Goal: Task Accomplishment & Management: Use online tool/utility

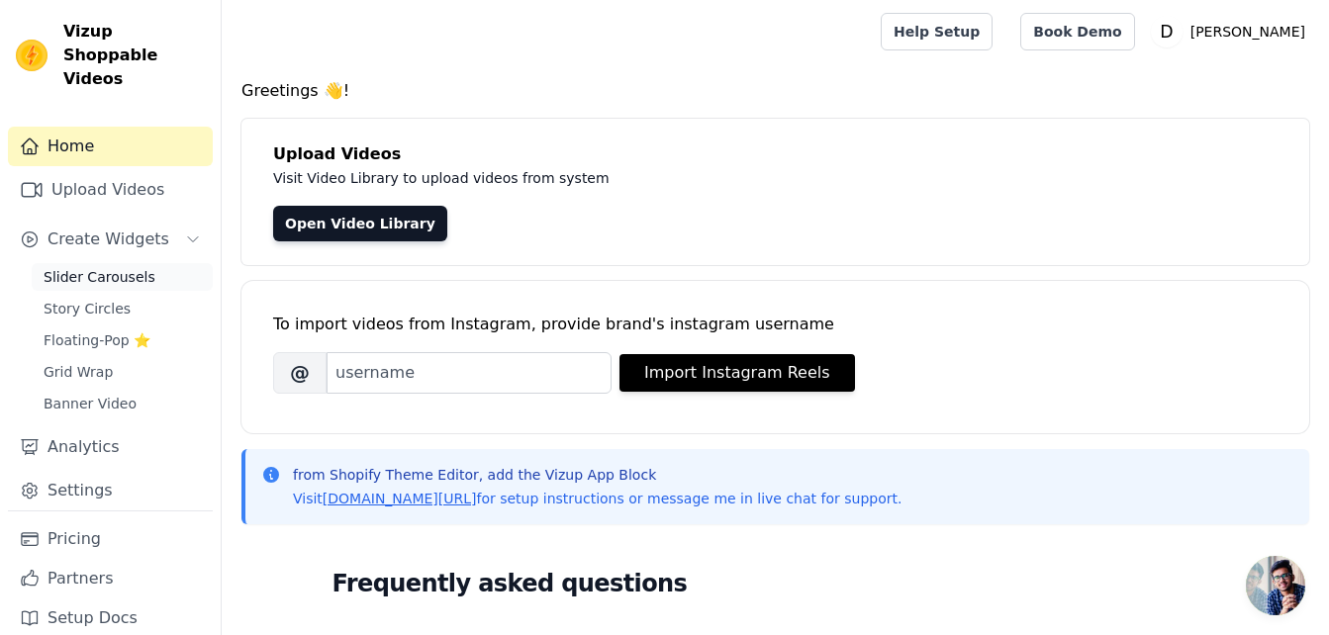
drag, startPoint x: 0, startPoint y: 0, endPoint x: 109, endPoint y: 256, distance: 278.4
click at [109, 267] on span "Slider Carousels" at bounding box center [100, 277] width 112 height 20
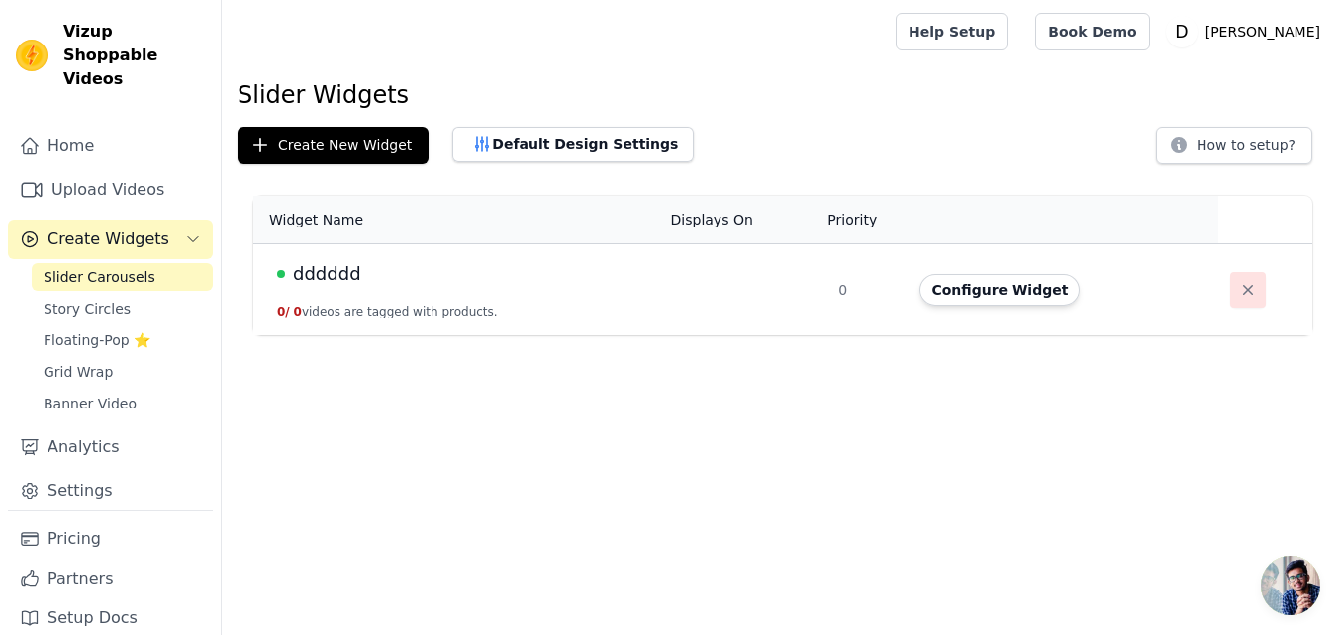
click at [1243, 287] on icon "button" at bounding box center [1248, 290] width 10 height 10
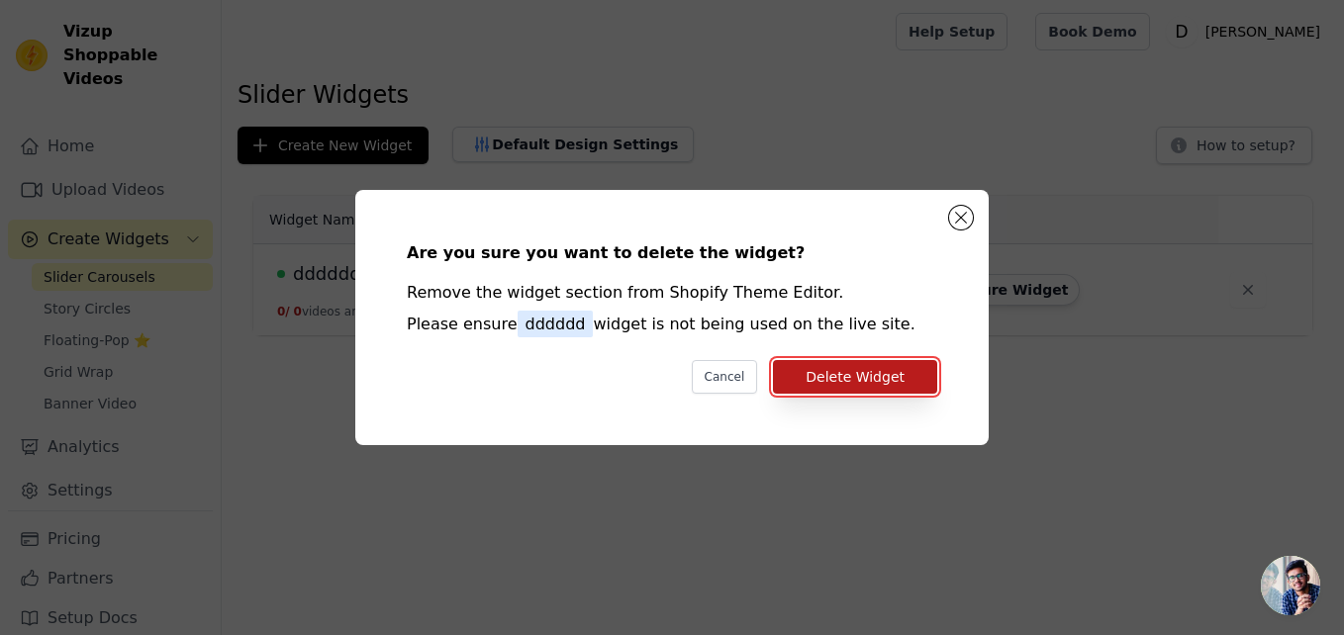
click at [850, 380] on button "Delete Widget" at bounding box center [855, 377] width 164 height 34
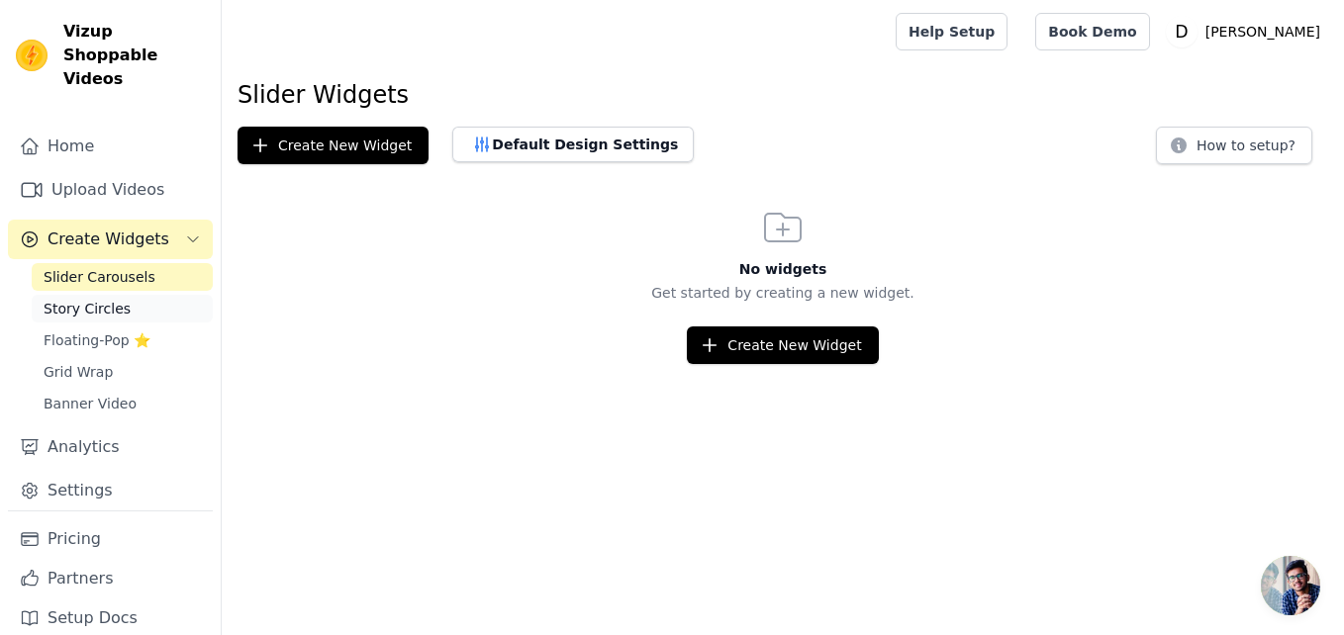
click at [115, 299] on span "Story Circles" at bounding box center [87, 309] width 87 height 20
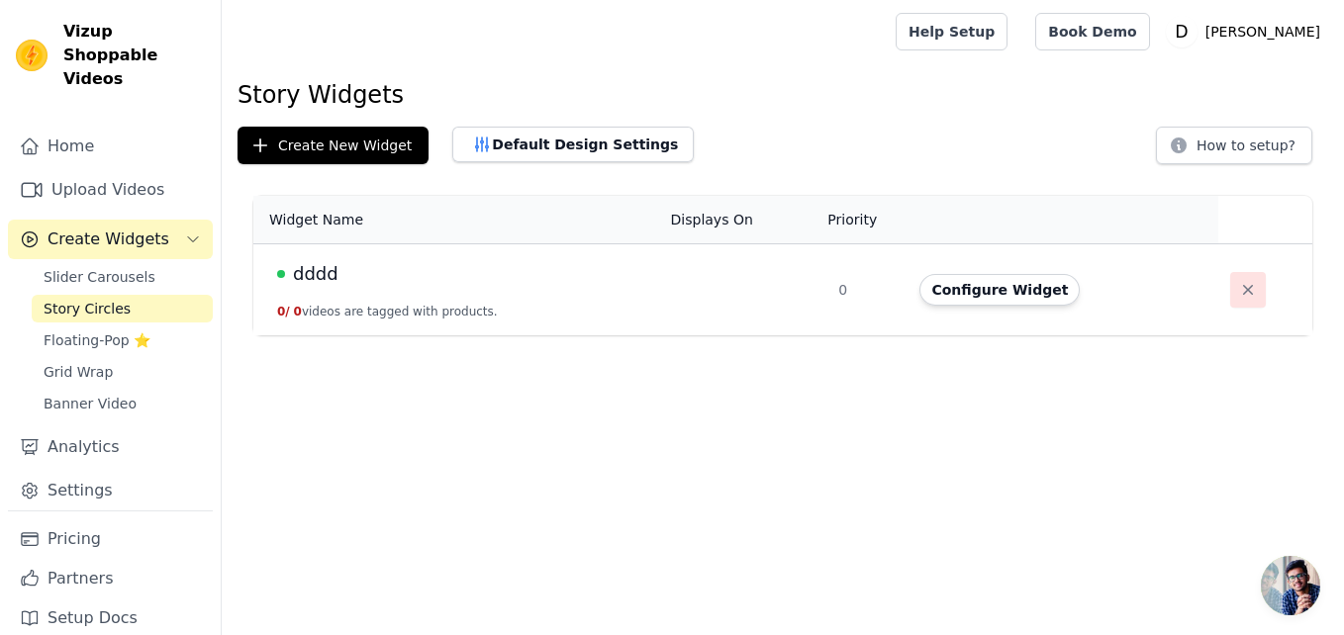
click at [1230, 284] on button "button" at bounding box center [1248, 290] width 36 height 36
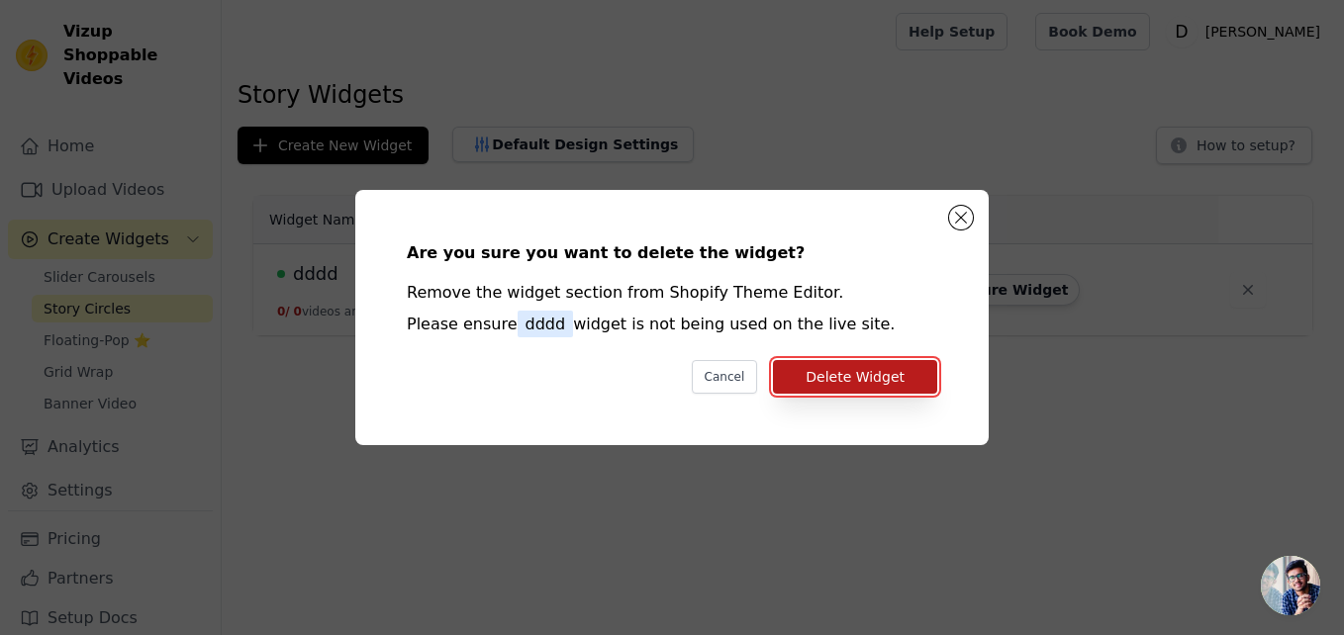
click at [869, 371] on button "Delete Widget" at bounding box center [855, 377] width 164 height 34
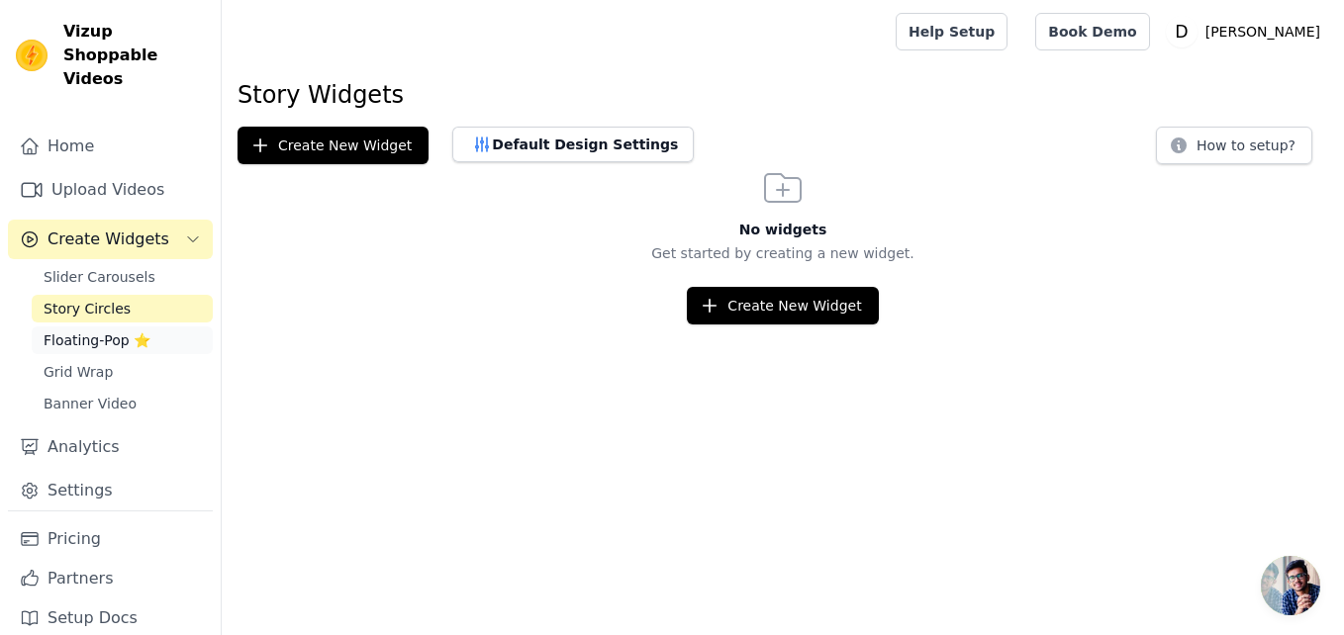
click at [96, 331] on span "Floating-Pop ⭐" at bounding box center [97, 341] width 107 height 20
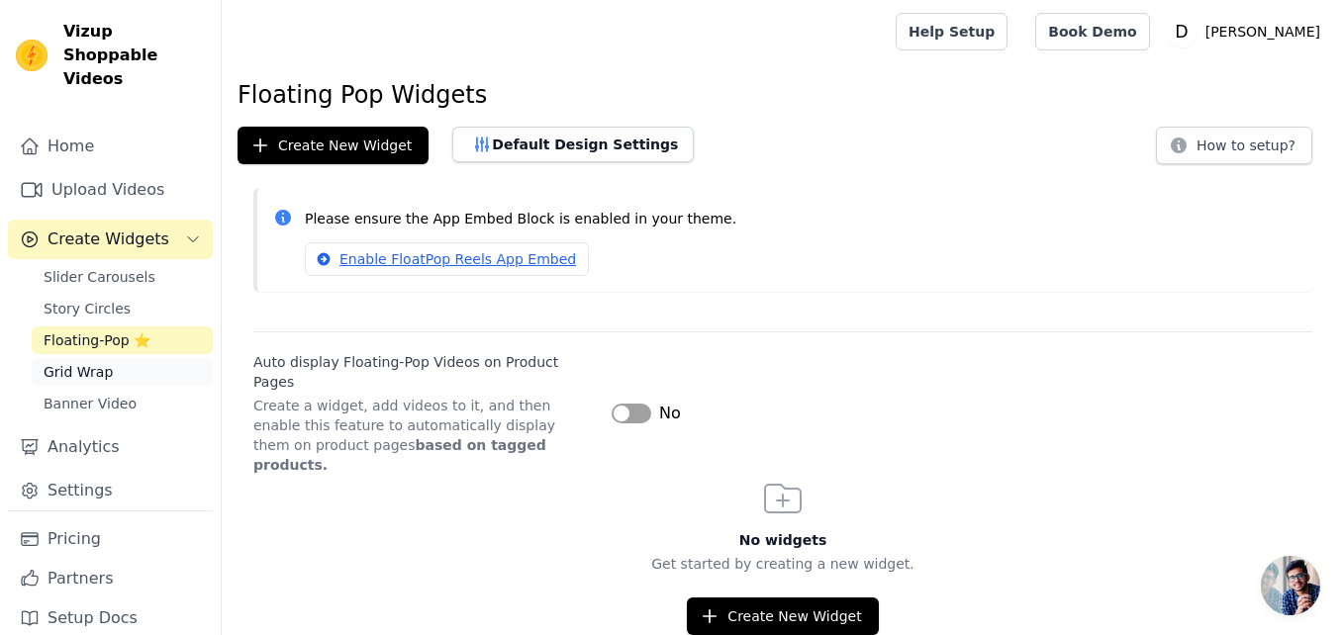
click at [81, 362] on span "Grid Wrap" at bounding box center [78, 372] width 69 height 20
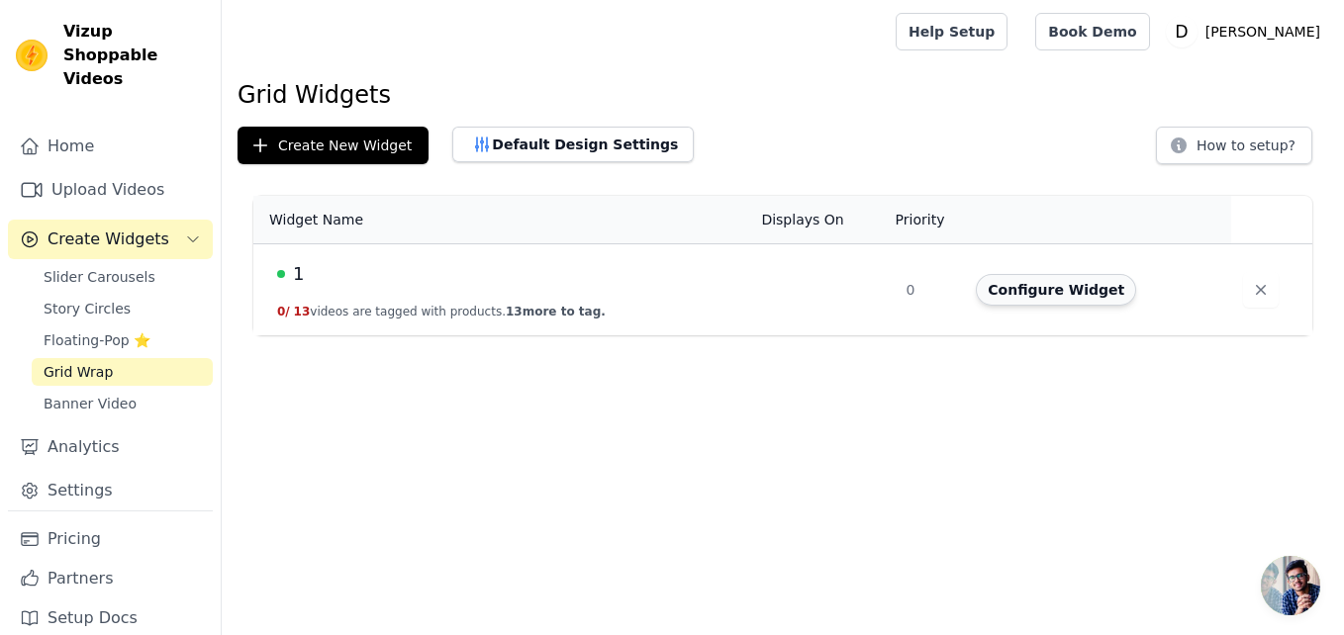
click at [1044, 300] on button "Configure Widget" at bounding box center [1056, 290] width 160 height 32
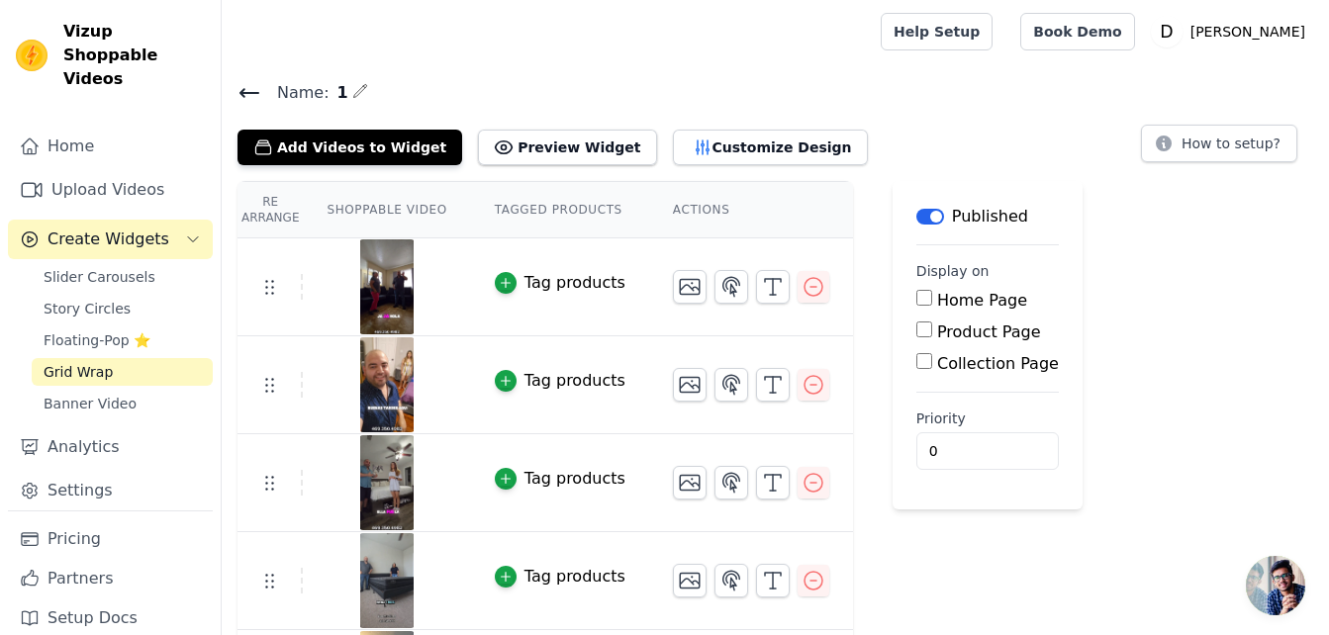
click at [352, 91] on icon "button" at bounding box center [360, 91] width 16 height 16
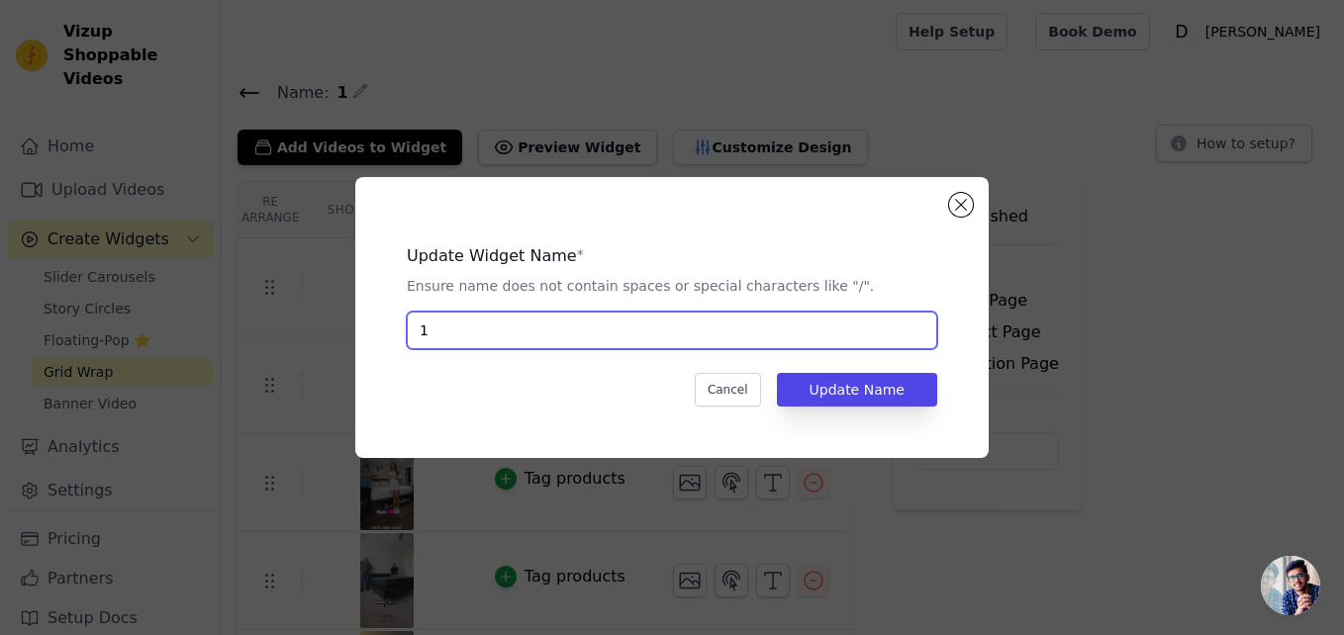
click at [527, 345] on input "1" at bounding box center [672, 331] width 530 height 38
type input "Testimonios"
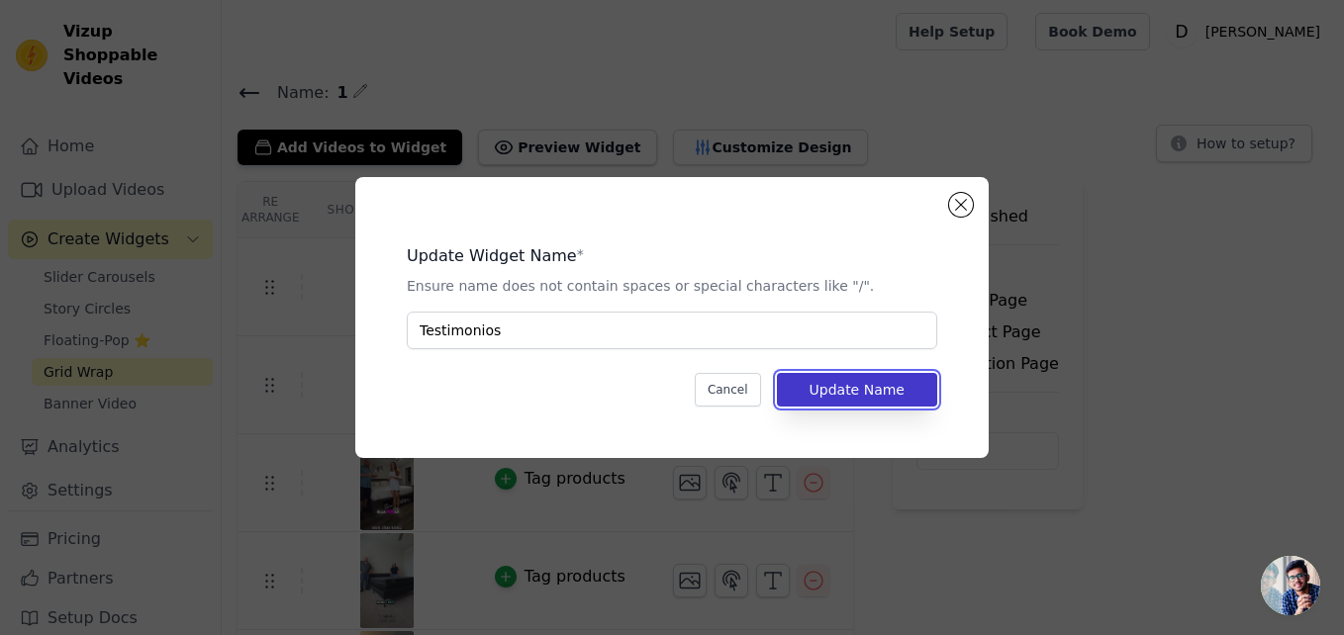
click at [891, 378] on button "Update Name" at bounding box center [857, 390] width 160 height 34
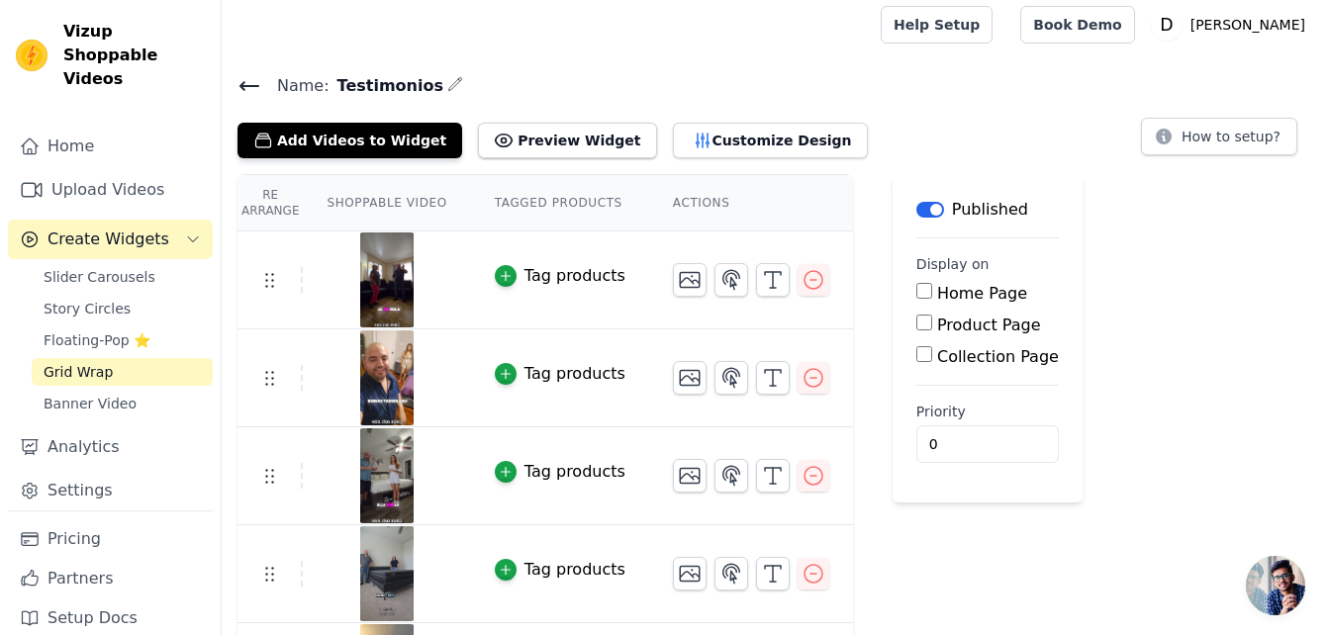
scroll to position [5, 0]
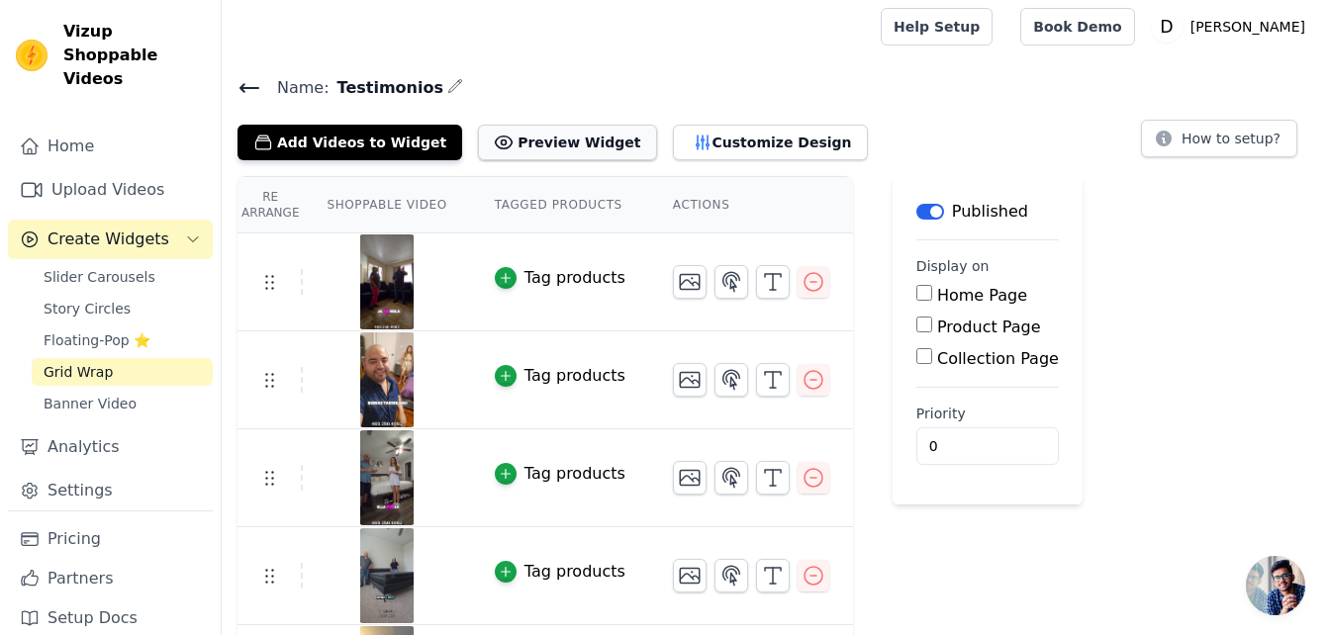
click at [533, 143] on button "Preview Widget" at bounding box center [567, 143] width 178 height 36
click at [78, 394] on span "Banner Video" at bounding box center [90, 404] width 93 height 20
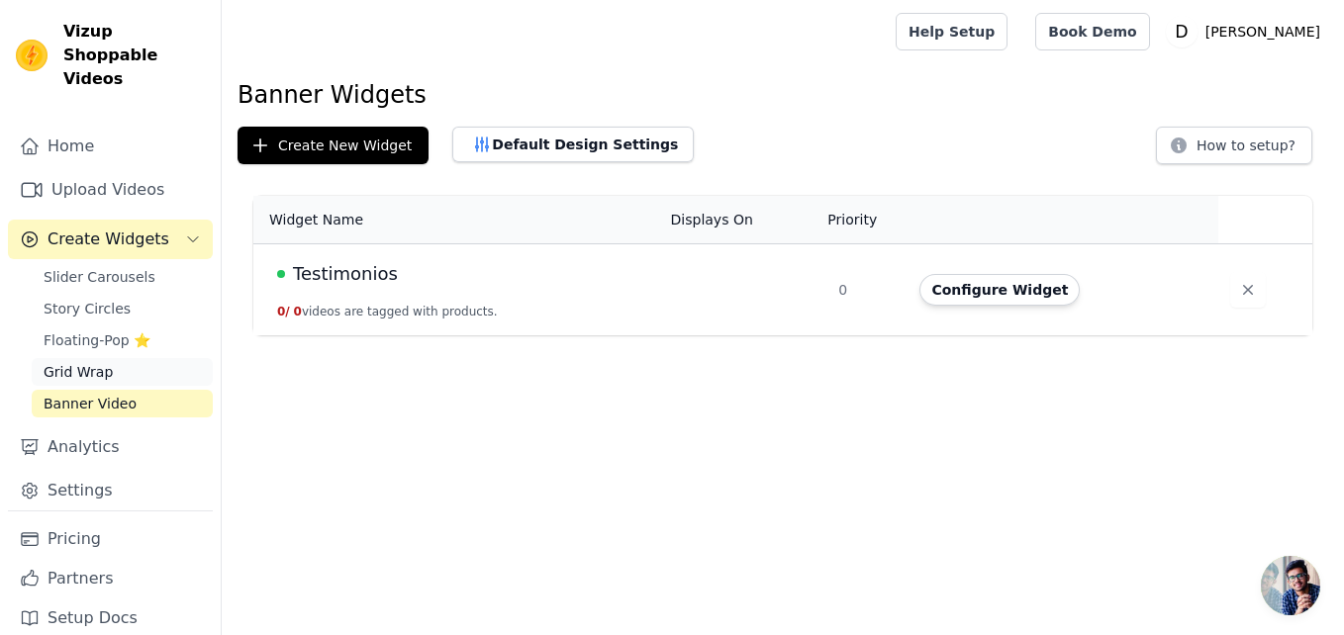
click at [106, 362] on span "Grid Wrap" at bounding box center [78, 372] width 69 height 20
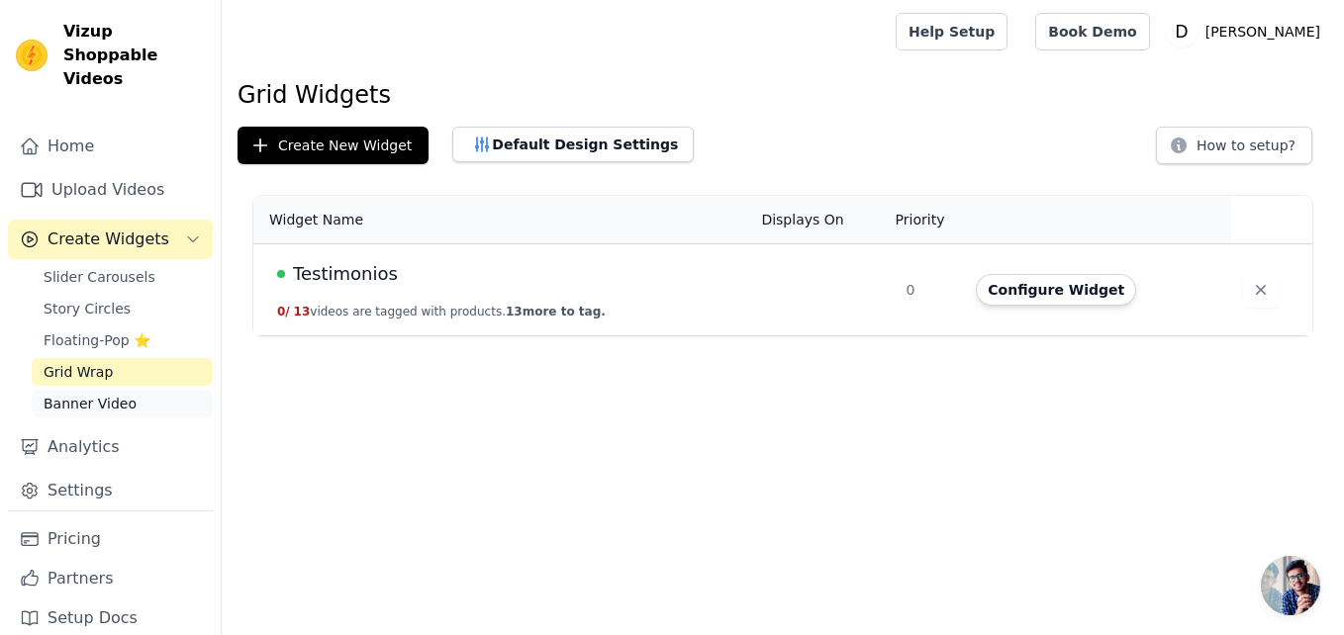
click at [85, 394] on span "Banner Video" at bounding box center [90, 404] width 93 height 20
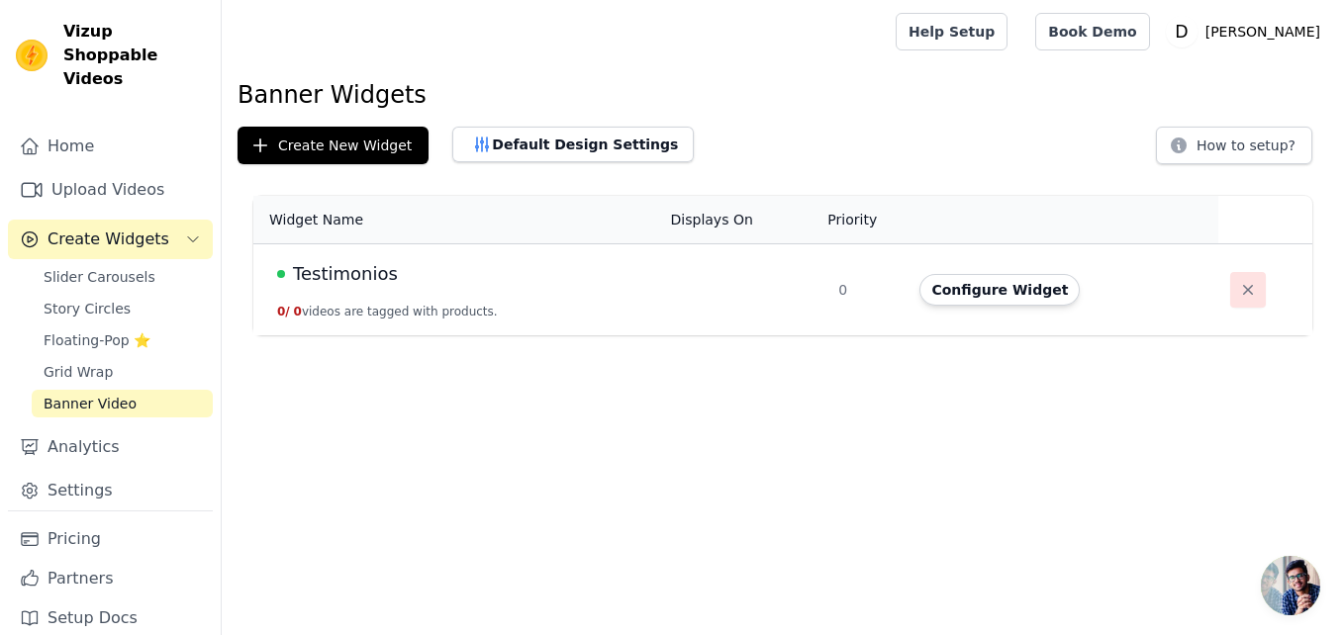
click at [1256, 280] on button "button" at bounding box center [1248, 290] width 36 height 36
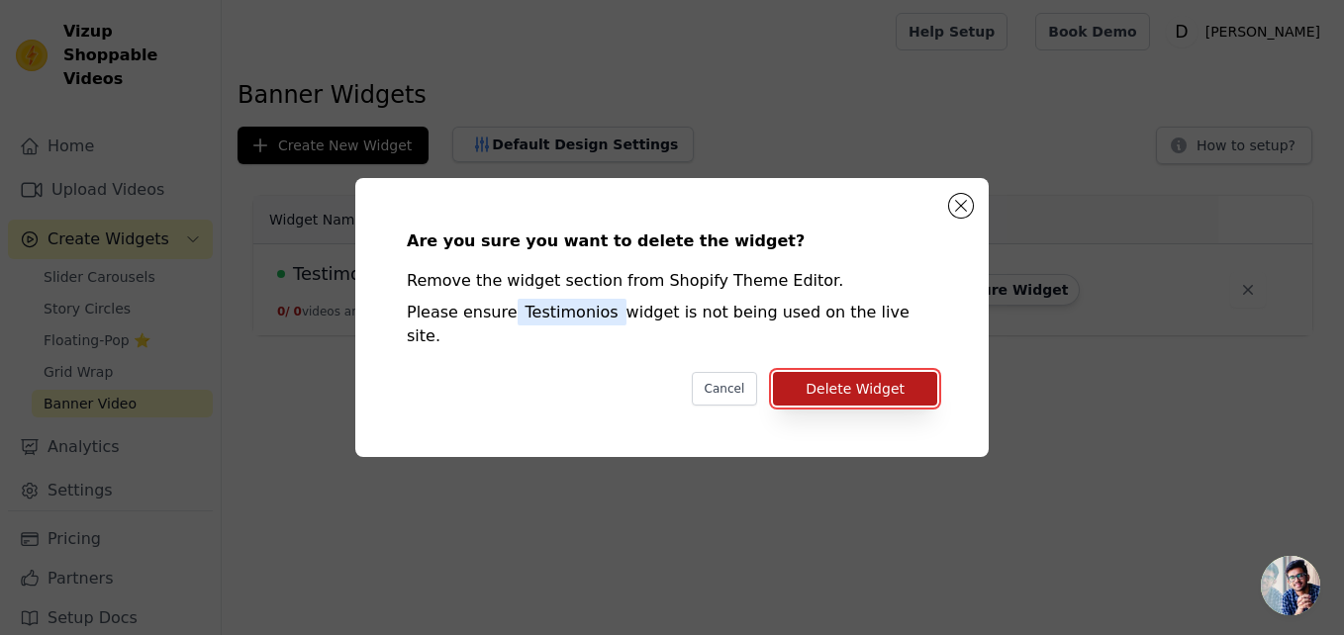
click at [892, 372] on button "Delete Widget" at bounding box center [855, 389] width 164 height 34
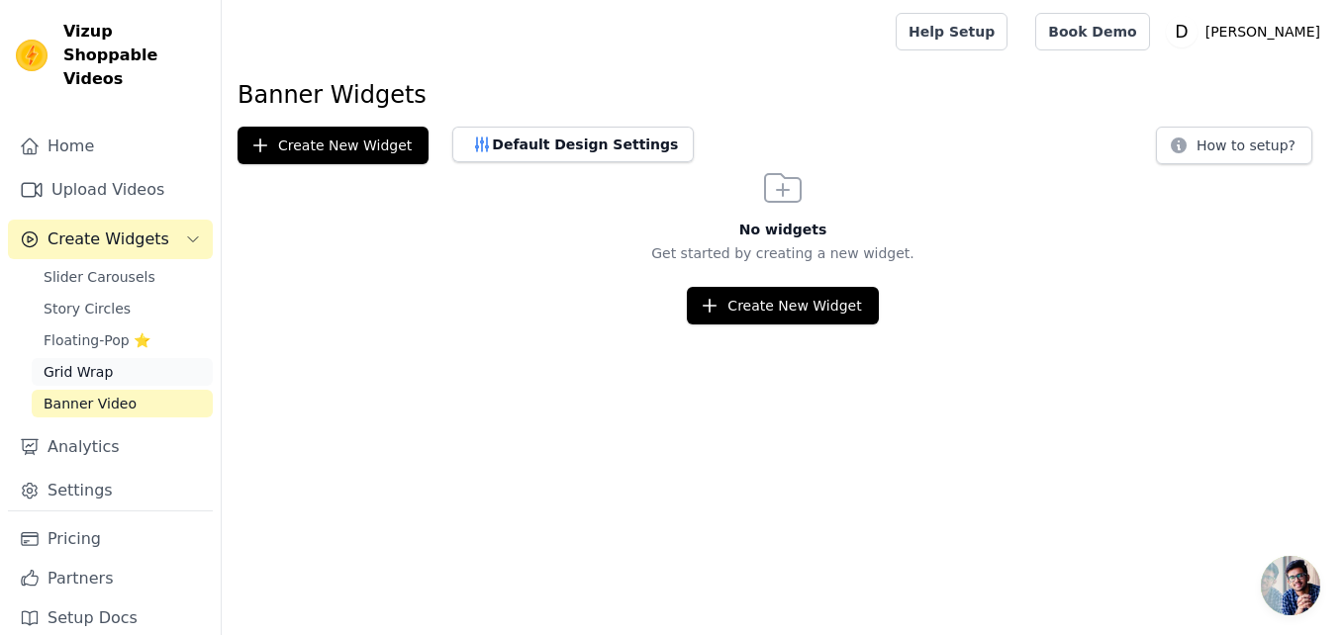
click at [100, 362] on span "Grid Wrap" at bounding box center [78, 372] width 69 height 20
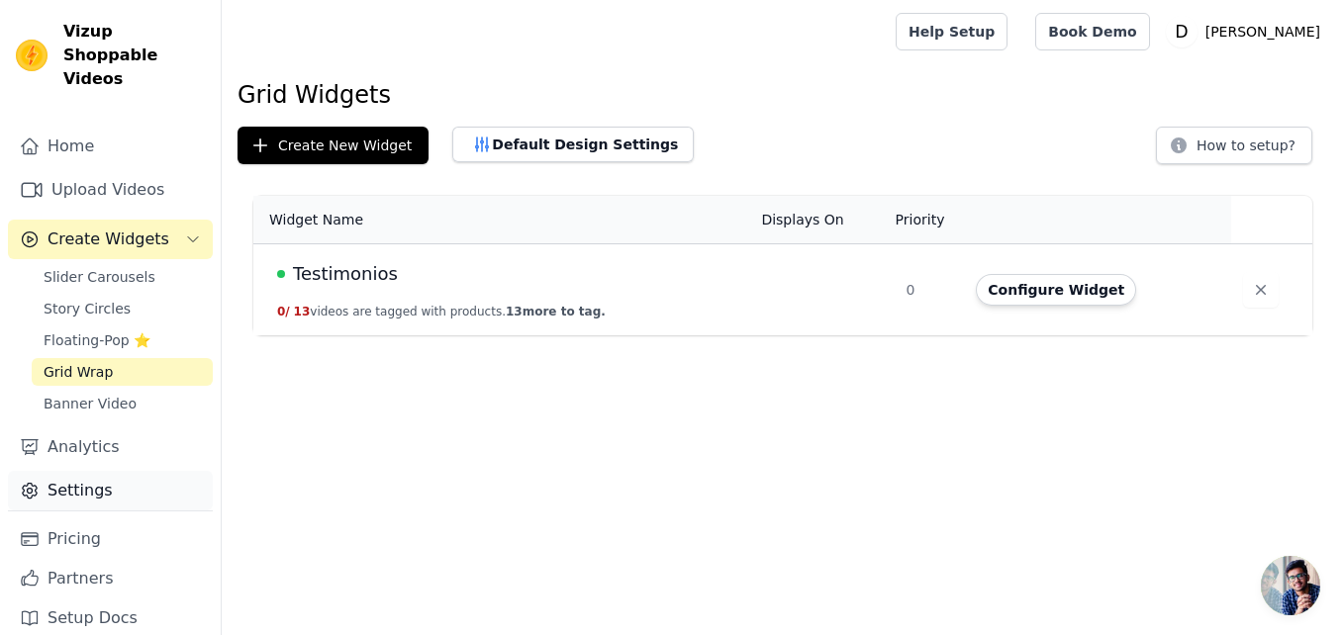
click at [81, 482] on link "Settings" at bounding box center [110, 491] width 205 height 40
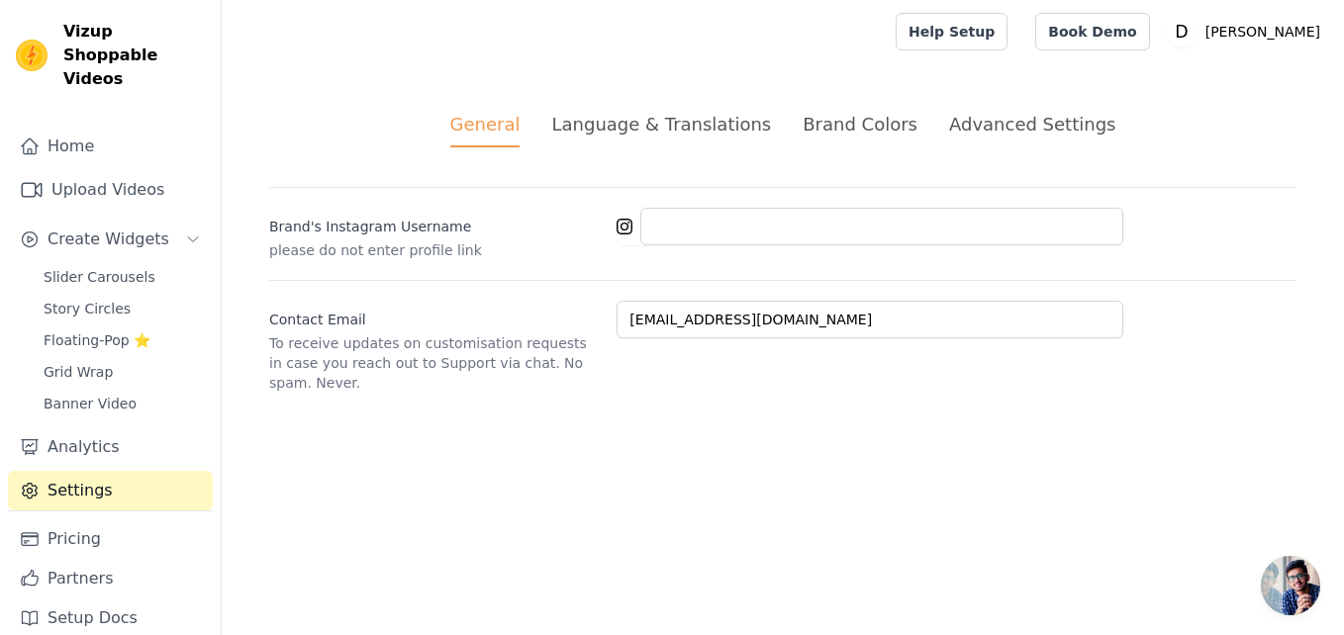
click at [712, 114] on div "Language & Translations" at bounding box center [661, 124] width 220 height 27
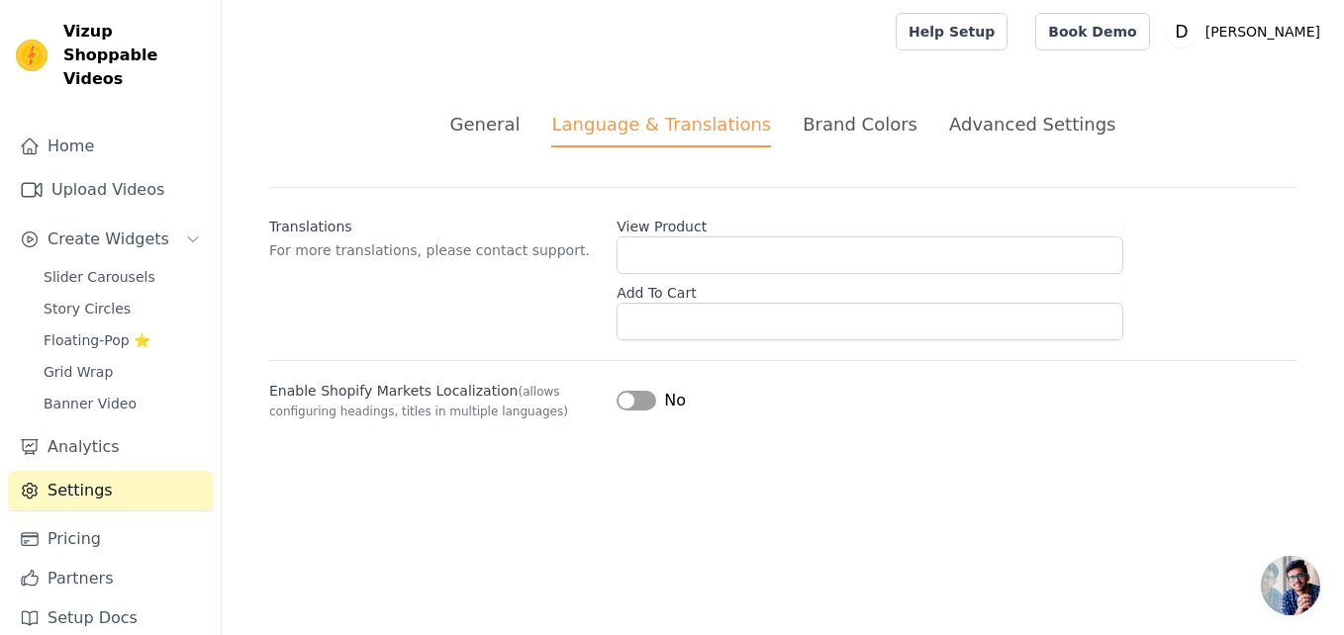
click at [871, 126] on div "Brand Colors" at bounding box center [860, 124] width 115 height 27
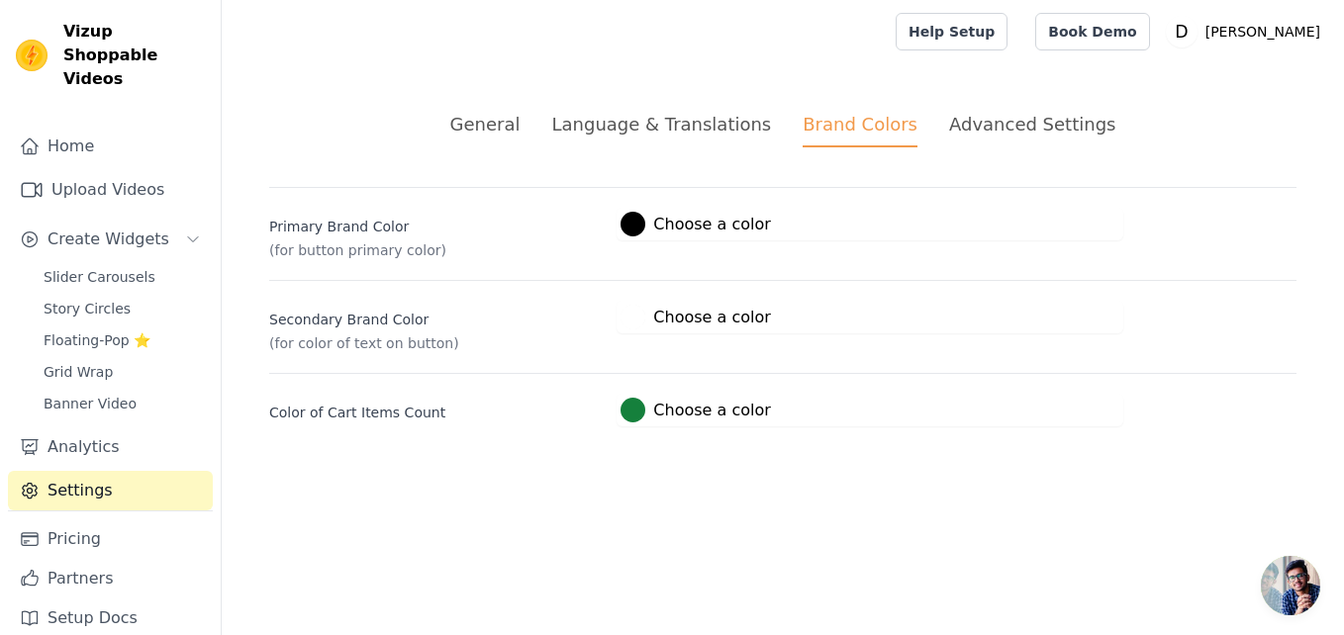
click at [998, 119] on div "Advanced Settings" at bounding box center [1032, 124] width 166 height 27
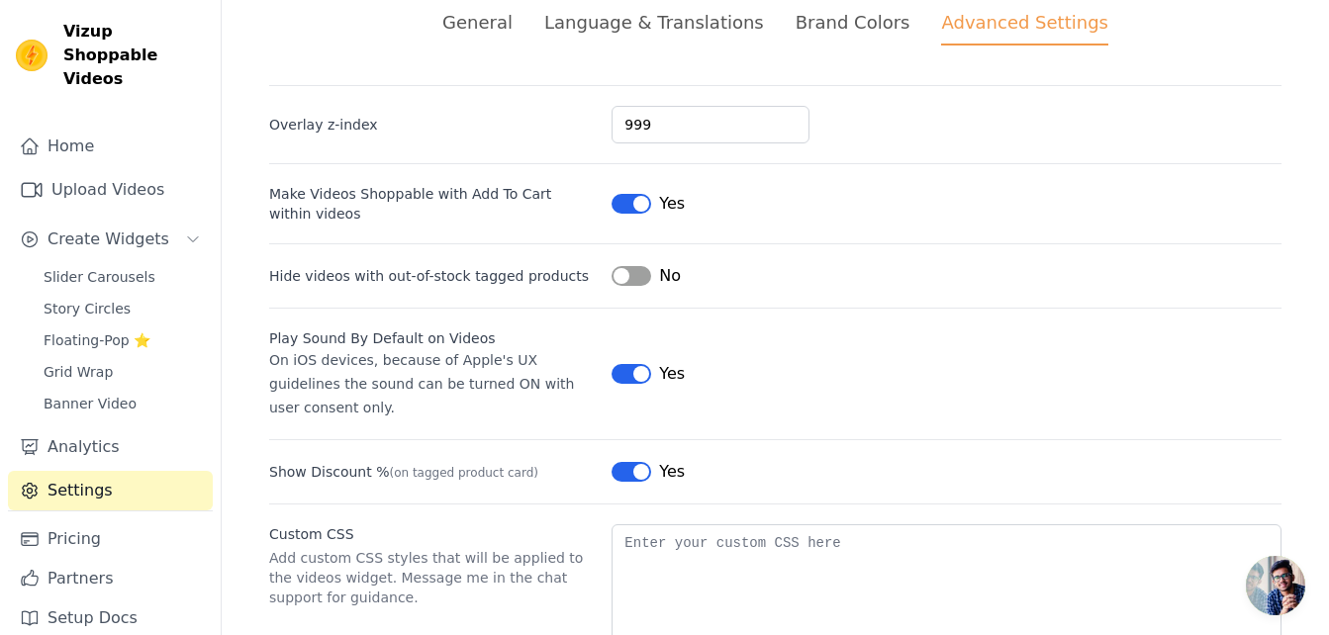
scroll to position [191, 0]
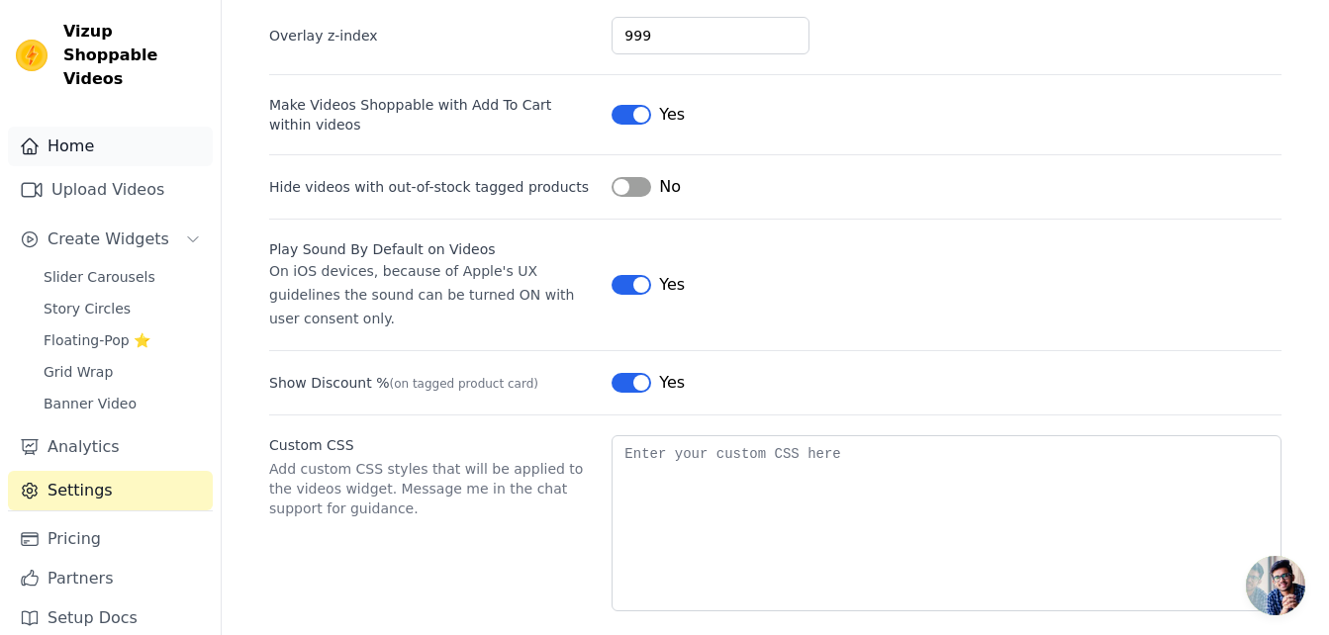
click at [42, 127] on link "Home" at bounding box center [110, 147] width 205 height 40
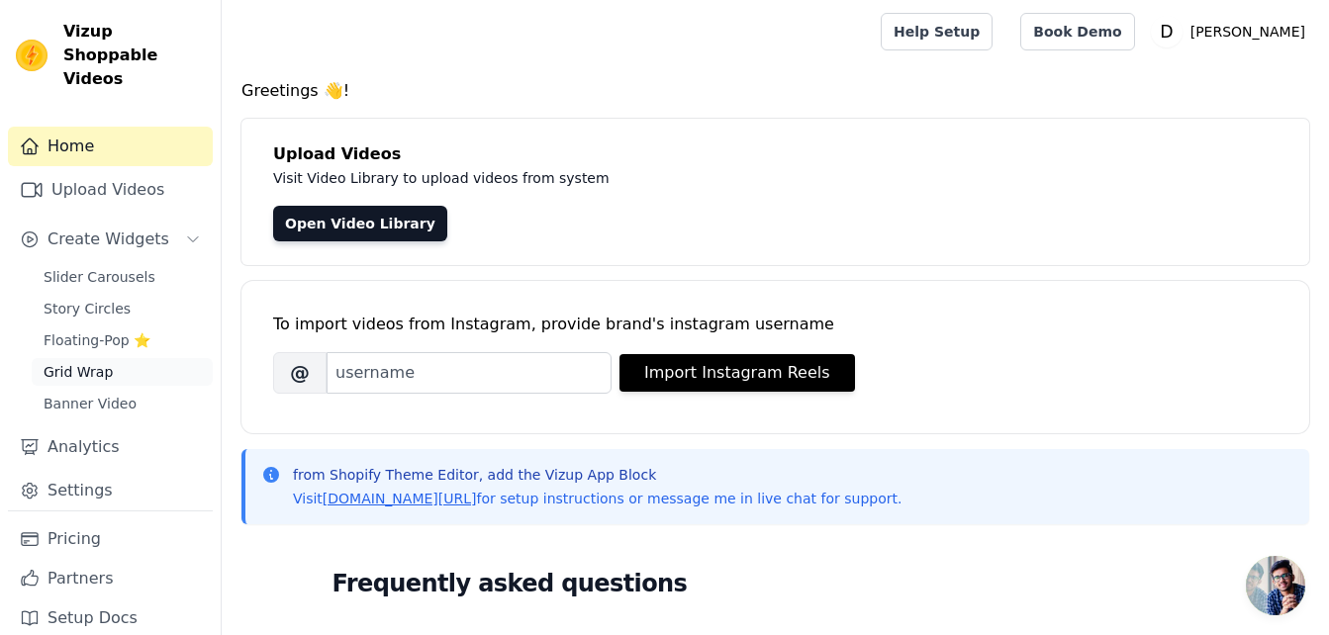
click at [94, 359] on link "Grid Wrap" at bounding box center [122, 372] width 181 height 28
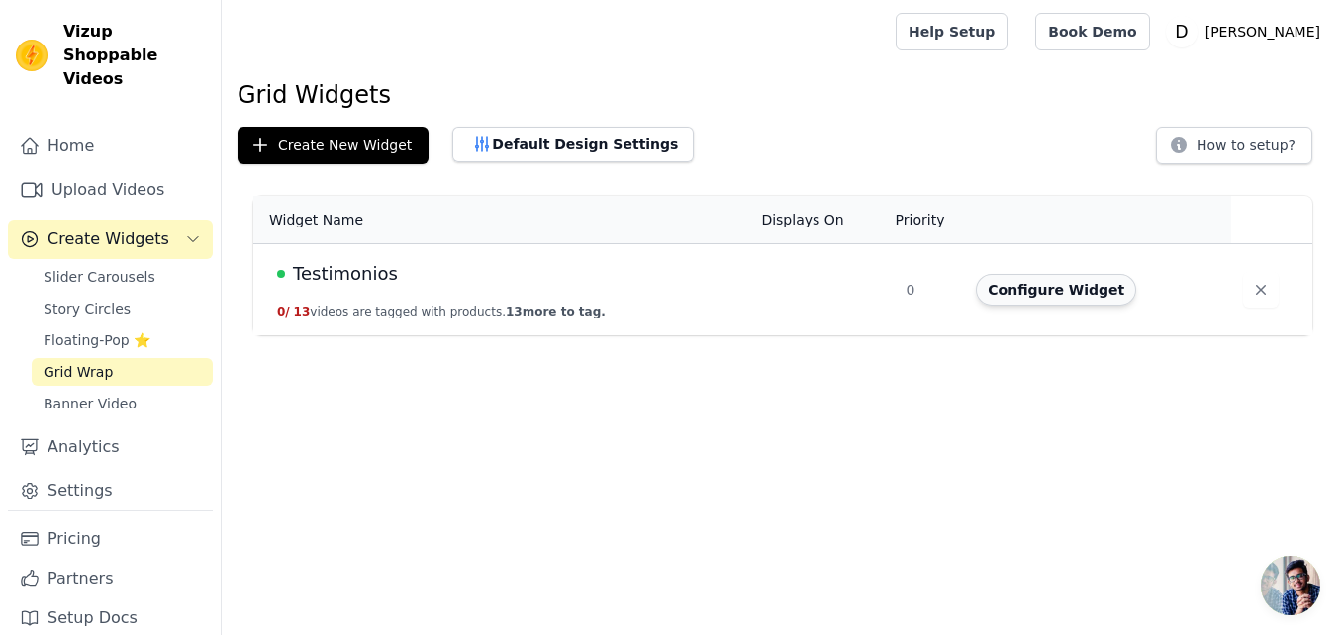
click at [1055, 287] on button "Configure Widget" at bounding box center [1056, 290] width 160 height 32
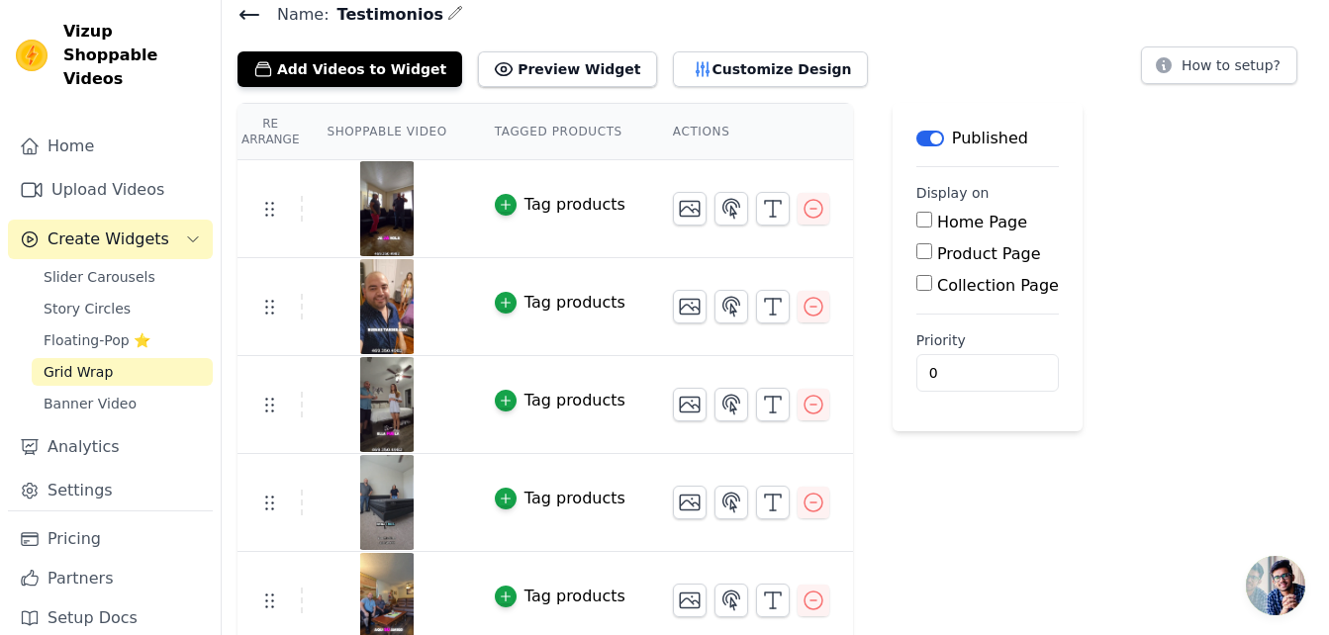
scroll to position [77, 0]
click at [916, 213] on input "Home Page" at bounding box center [924, 221] width 16 height 16
checkbox input "true"
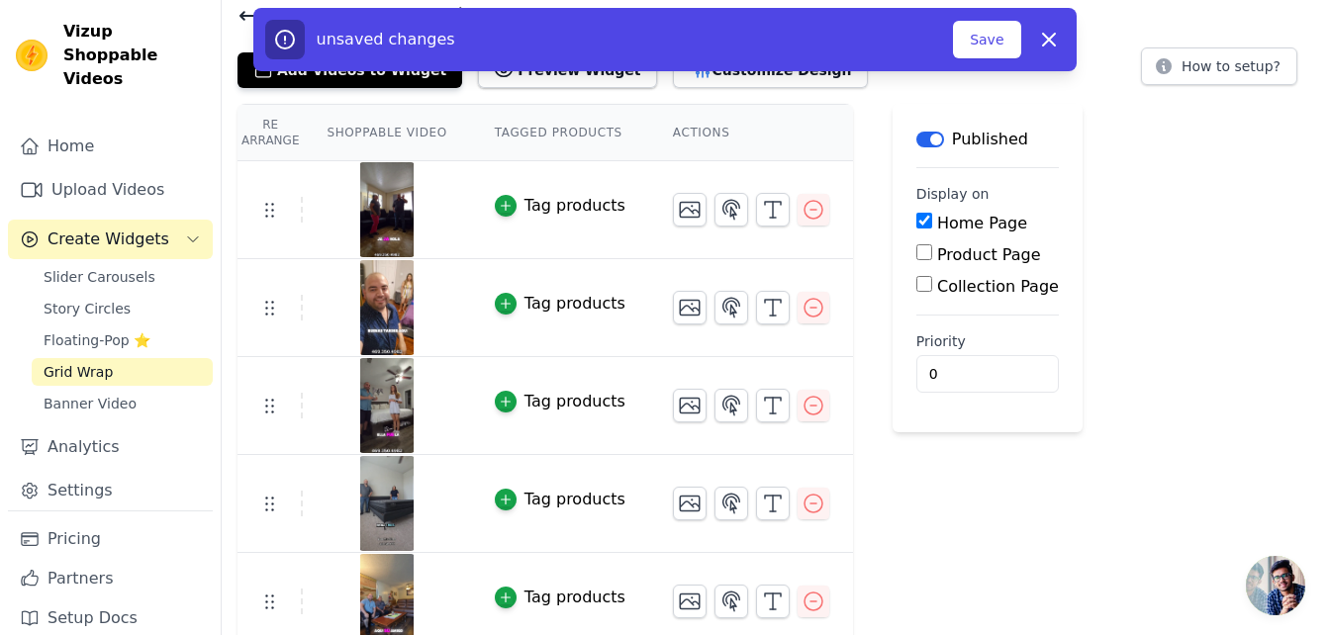
click at [916, 255] on input "Product Page" at bounding box center [924, 252] width 16 height 16
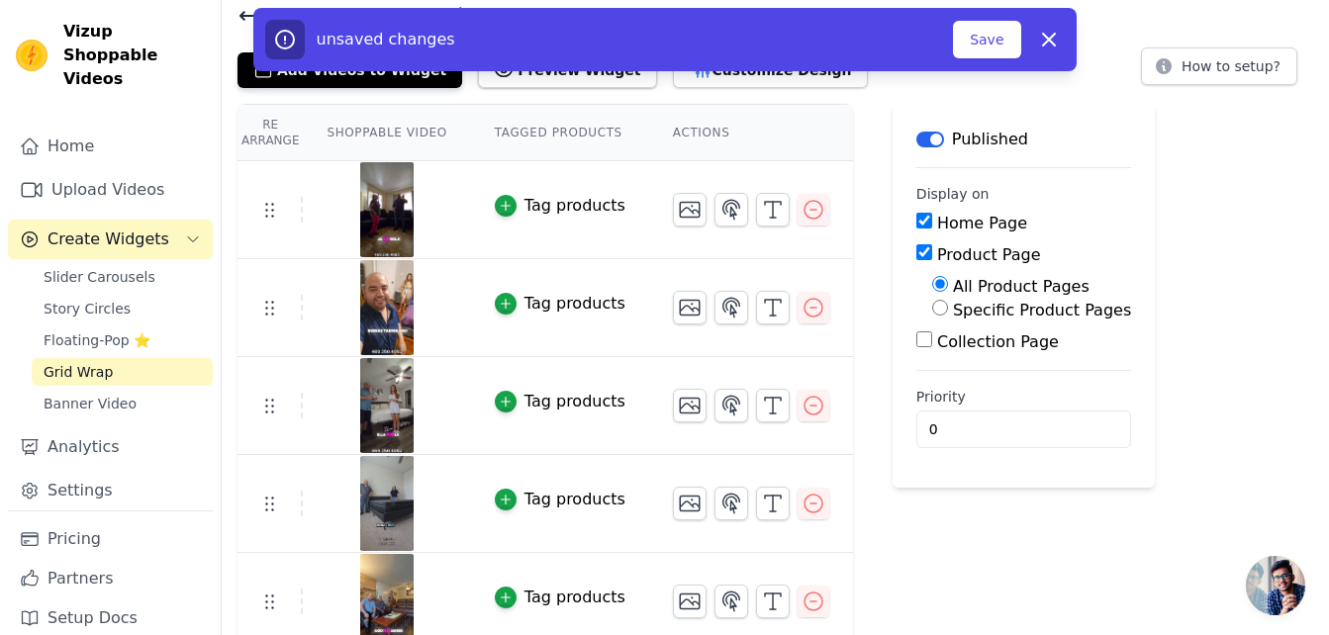
click at [916, 252] on input "Product Page" at bounding box center [924, 252] width 16 height 16
checkbox input "false"
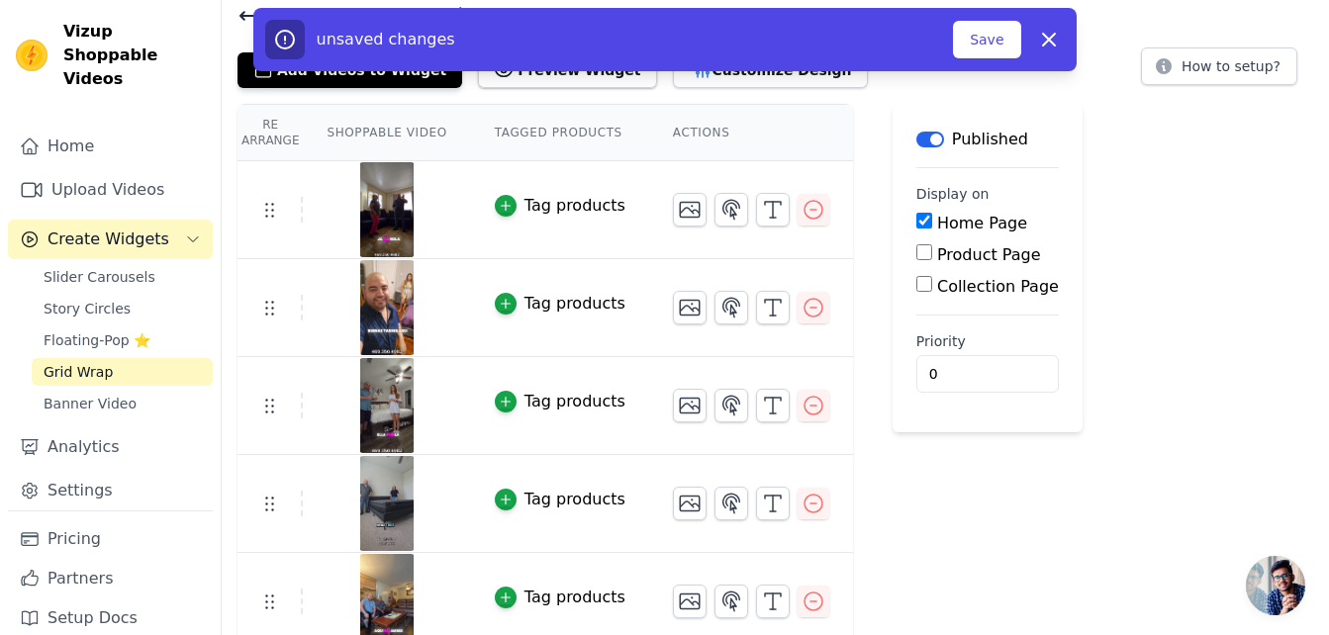
click at [916, 215] on input "Home Page" at bounding box center [924, 221] width 16 height 16
checkbox input "false"
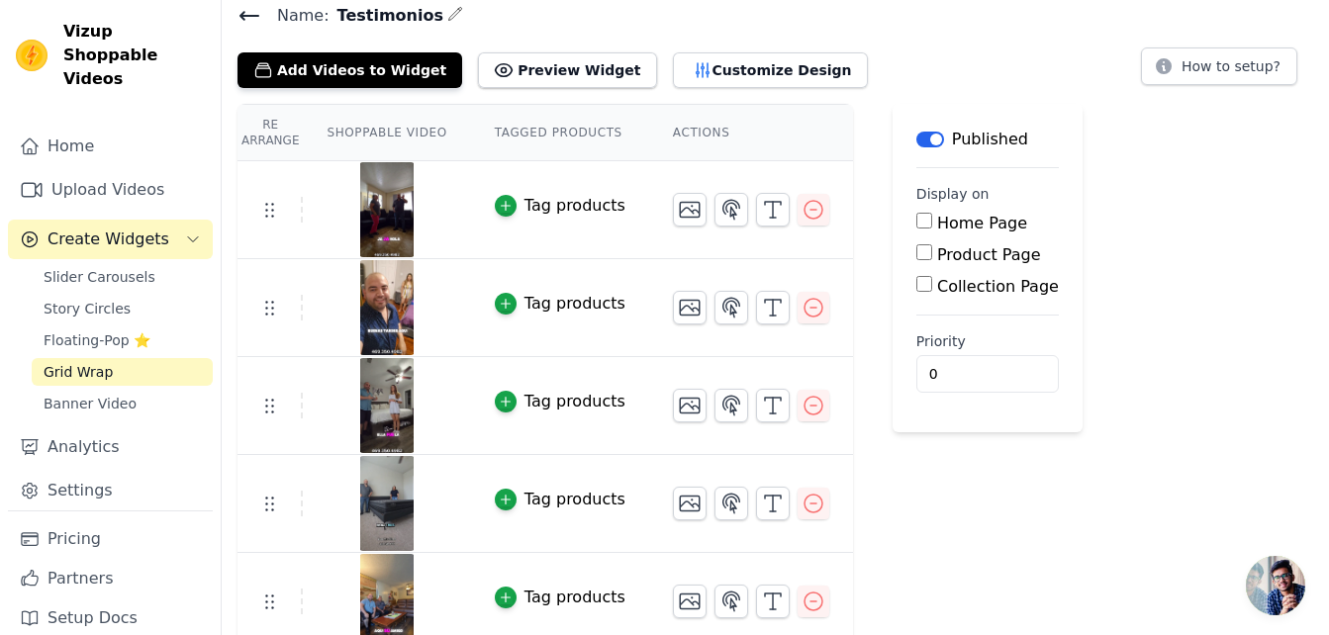
click at [916, 286] on input "Collection Page" at bounding box center [924, 284] width 16 height 16
checkbox input "true"
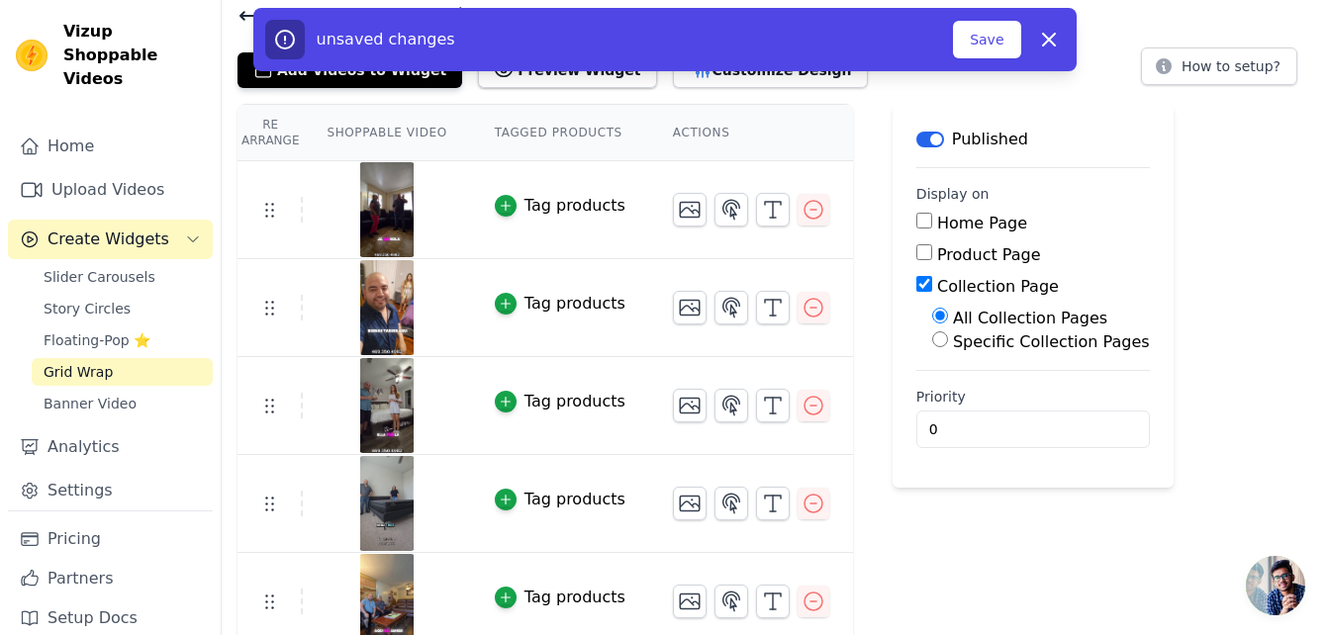
click at [932, 339] on input "Specific Collection Pages" at bounding box center [940, 339] width 16 height 16
radio input "true"
click at [941, 398] on button "Select Collection Pages" at bounding box center [1025, 387] width 187 height 34
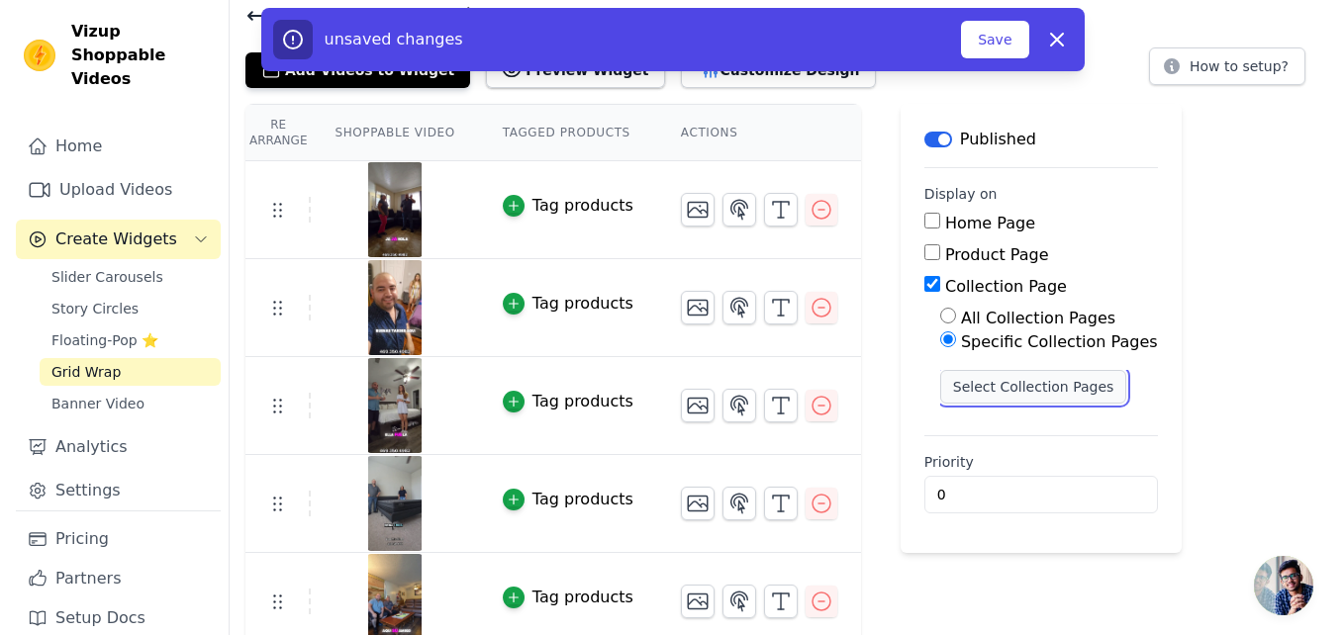
scroll to position [0, 0]
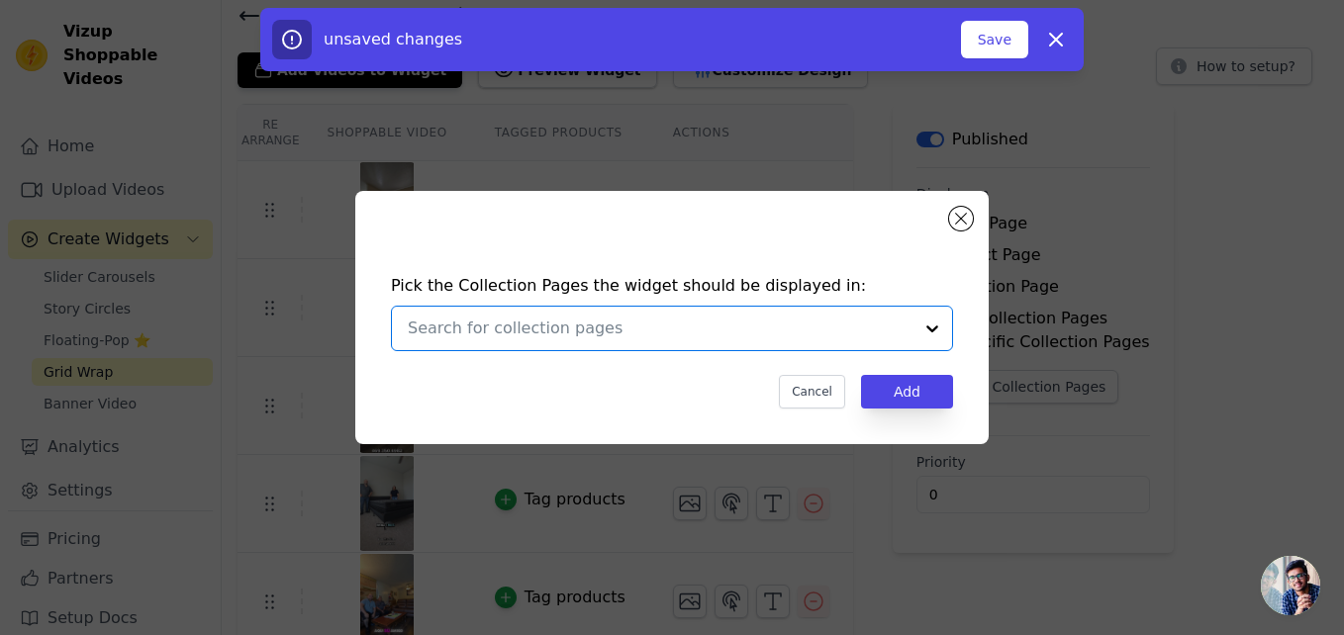
click at [790, 326] on input "text" at bounding box center [660, 329] width 505 height 24
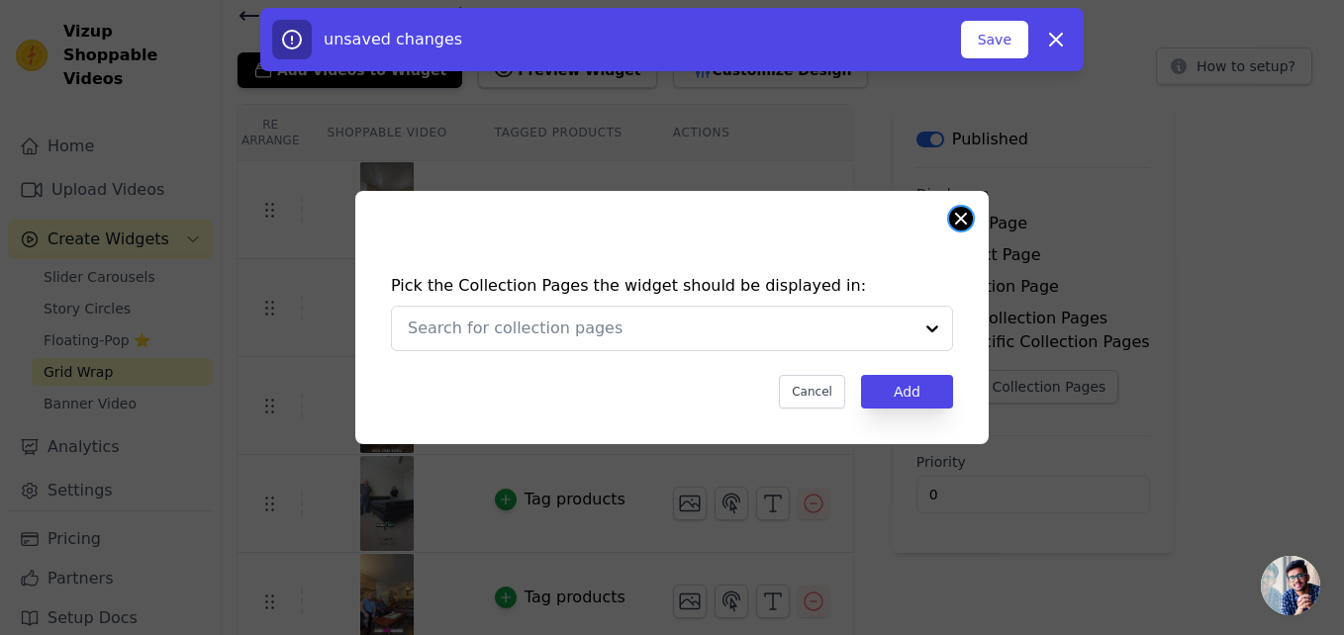
click at [966, 214] on button "Close modal" at bounding box center [961, 219] width 24 height 24
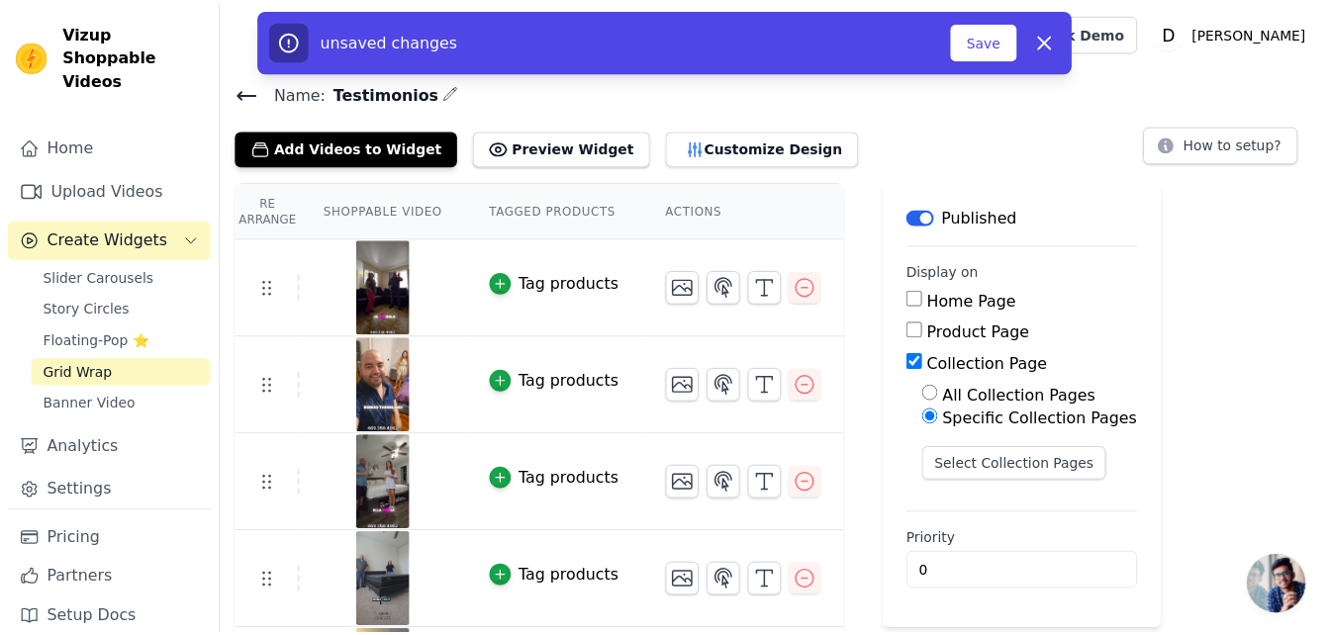
scroll to position [77, 0]
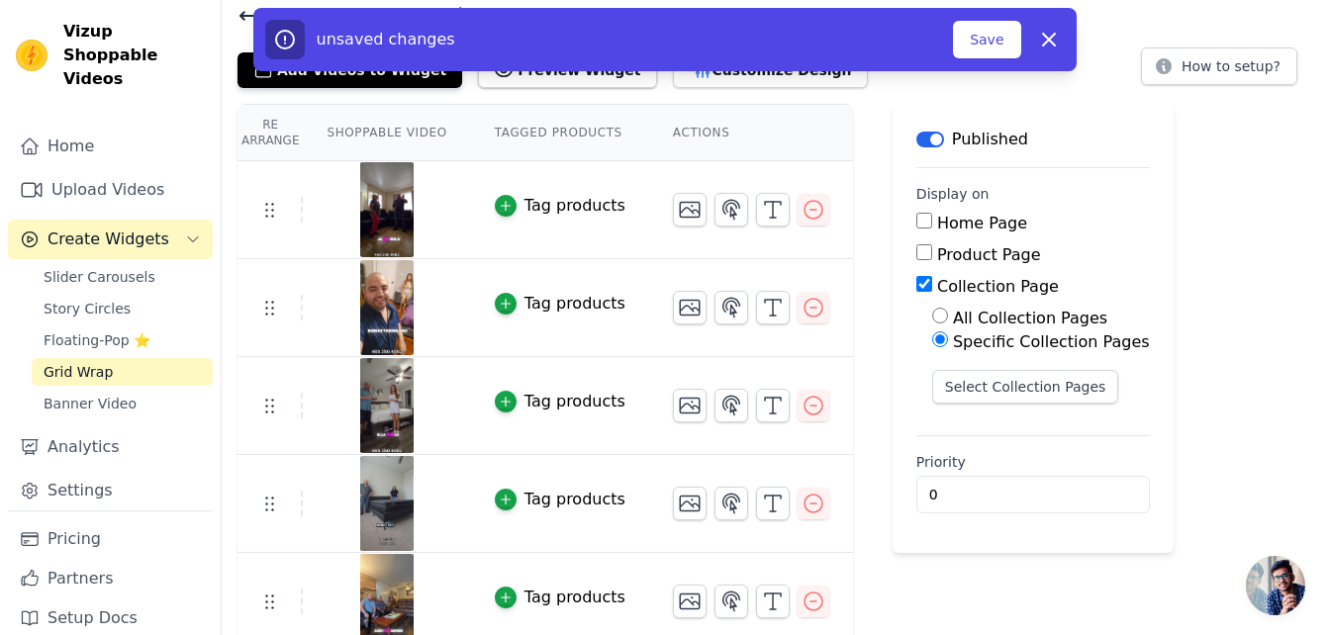
click at [916, 251] on input "Product Page" at bounding box center [924, 252] width 16 height 16
checkbox input "true"
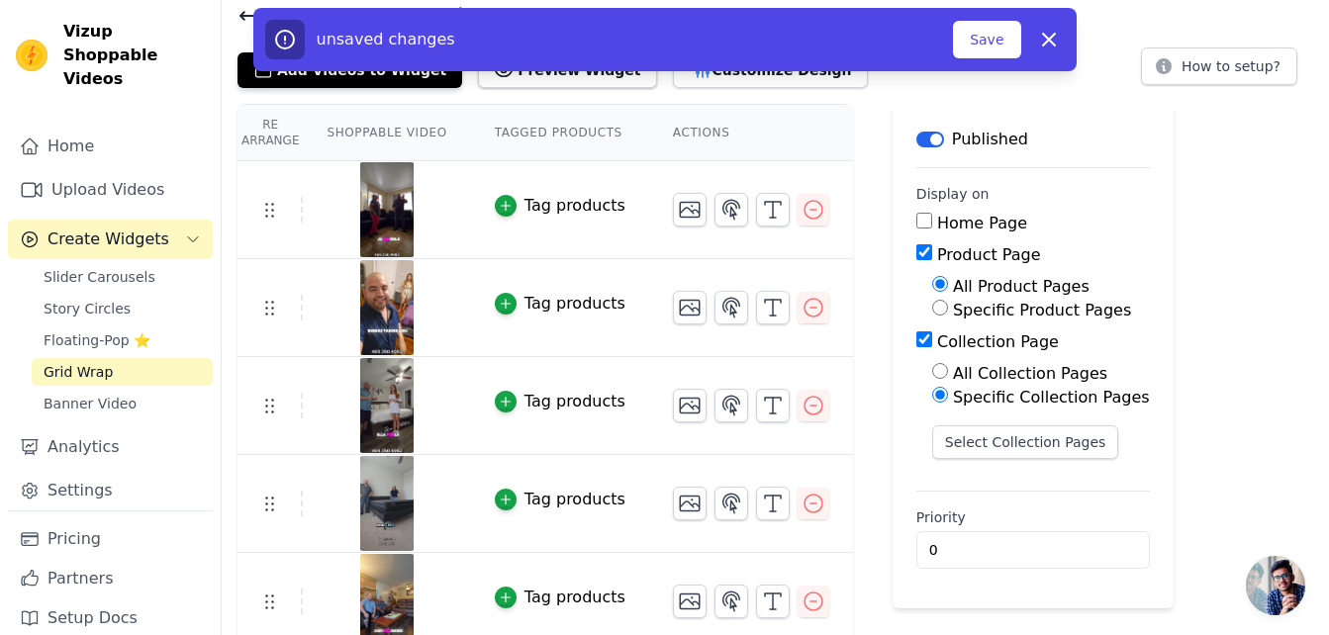
click at [916, 335] on input "Collection Page" at bounding box center [924, 339] width 16 height 16
checkbox input "false"
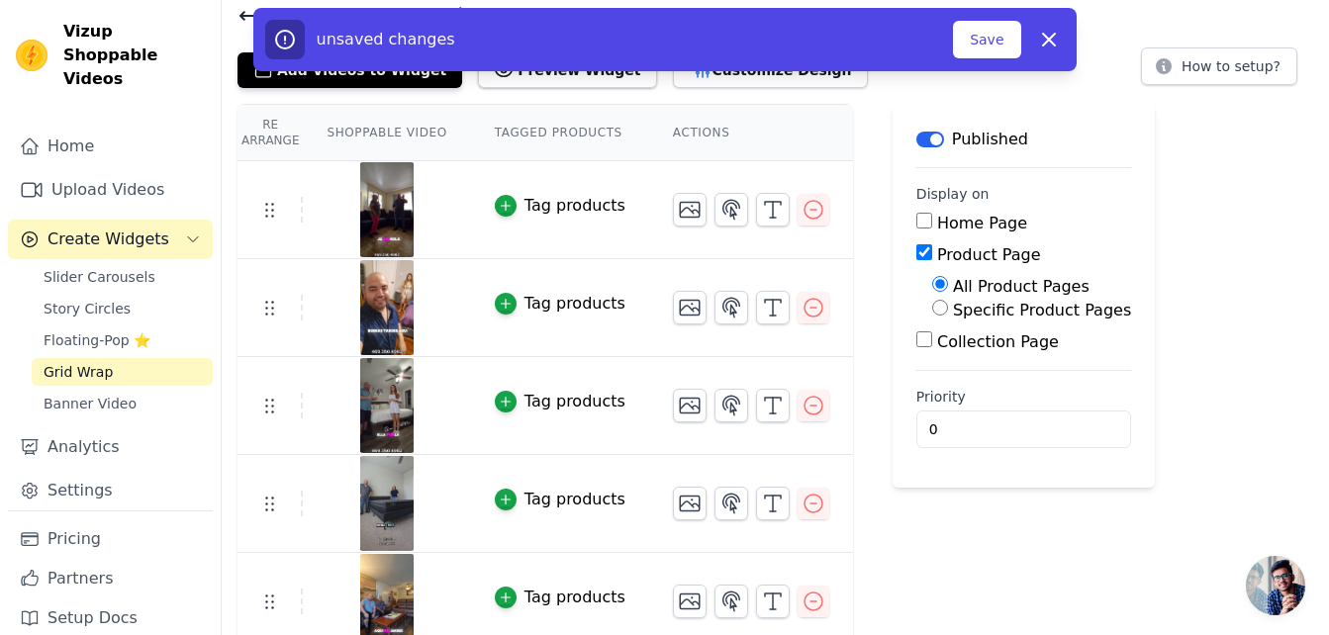
click at [932, 305] on input "Specific Product Pages" at bounding box center [940, 308] width 16 height 16
radio input "true"
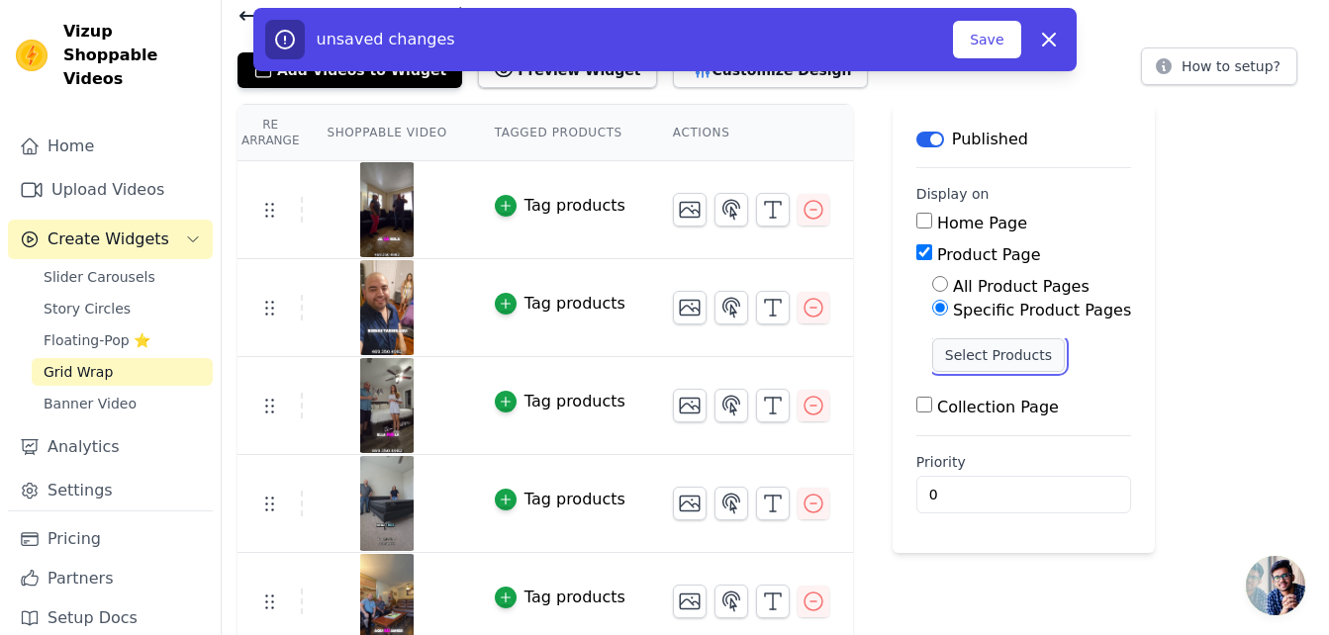
click at [954, 355] on button "Select Products" at bounding box center [998, 355] width 133 height 34
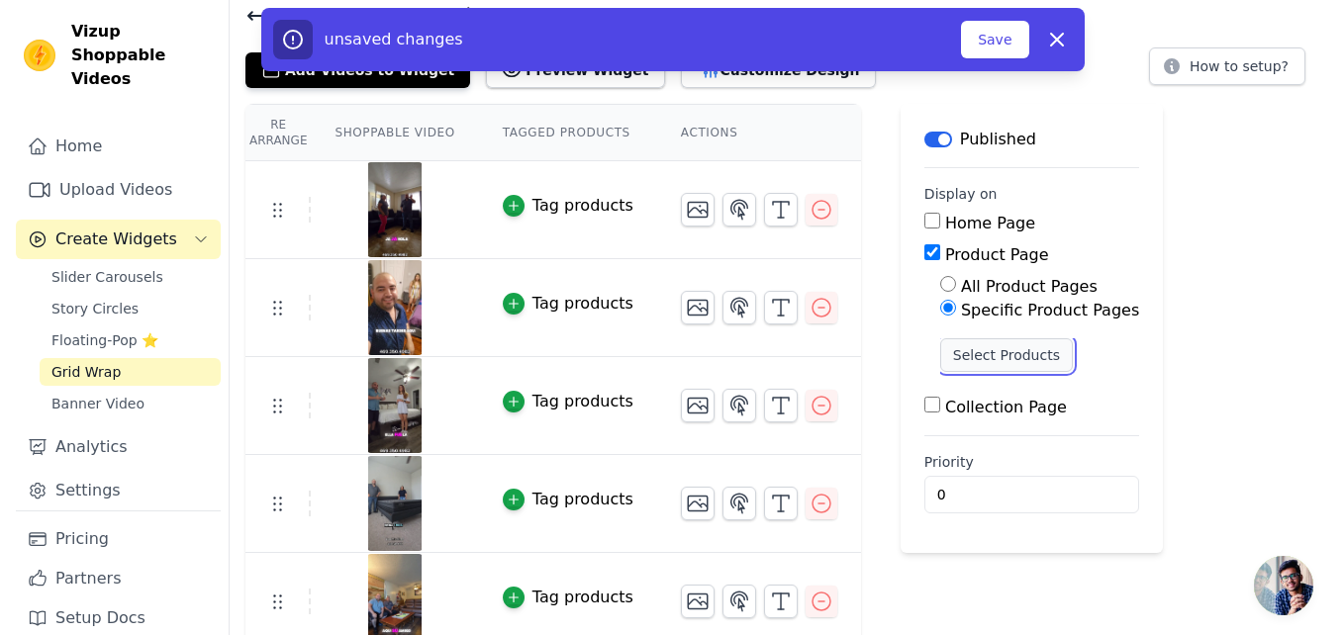
scroll to position [0, 0]
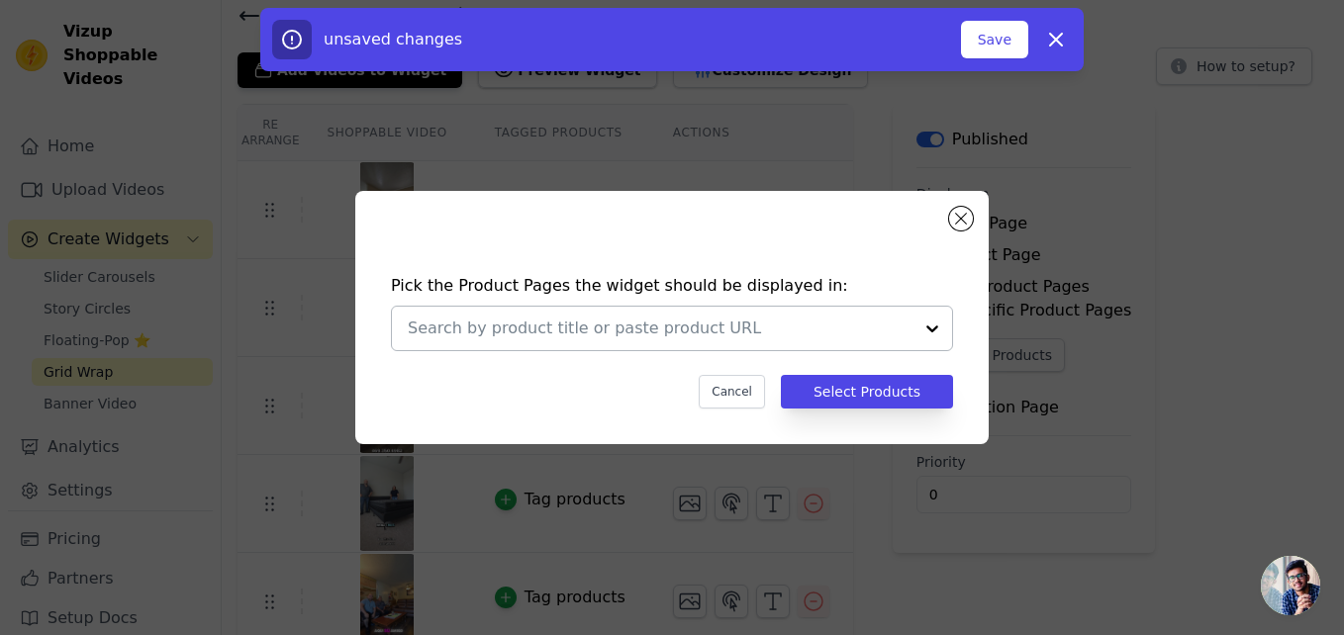
click at [694, 330] on input "text" at bounding box center [660, 329] width 505 height 24
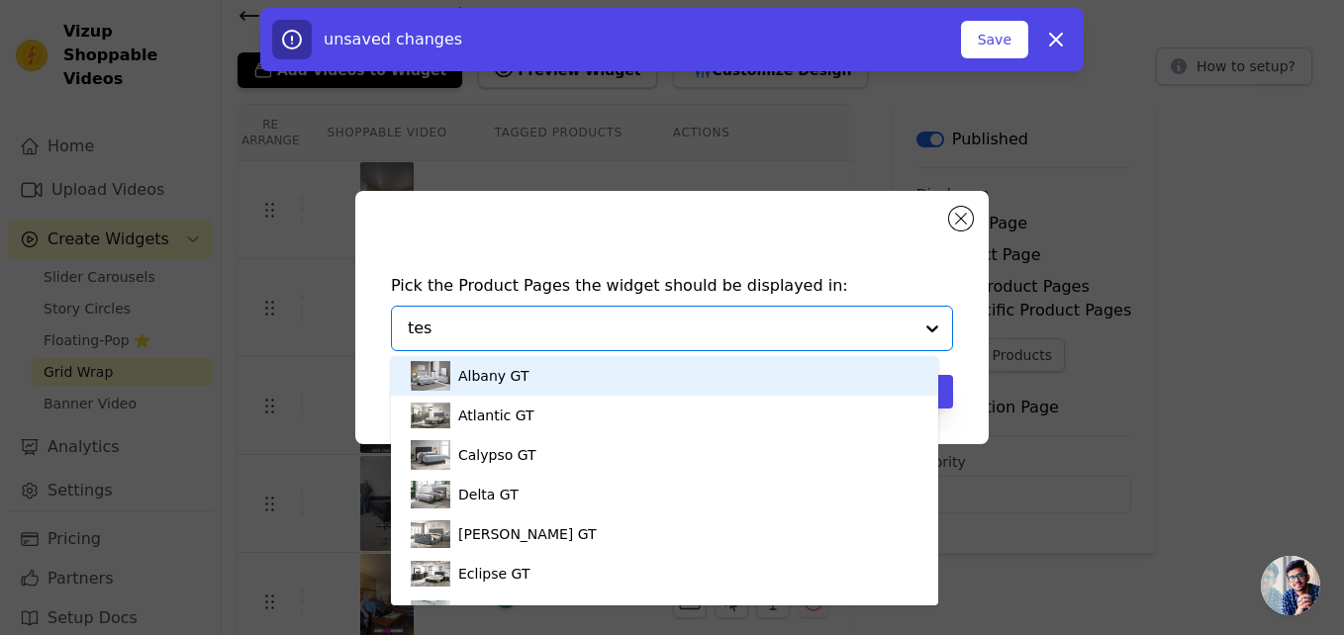
type input "test"
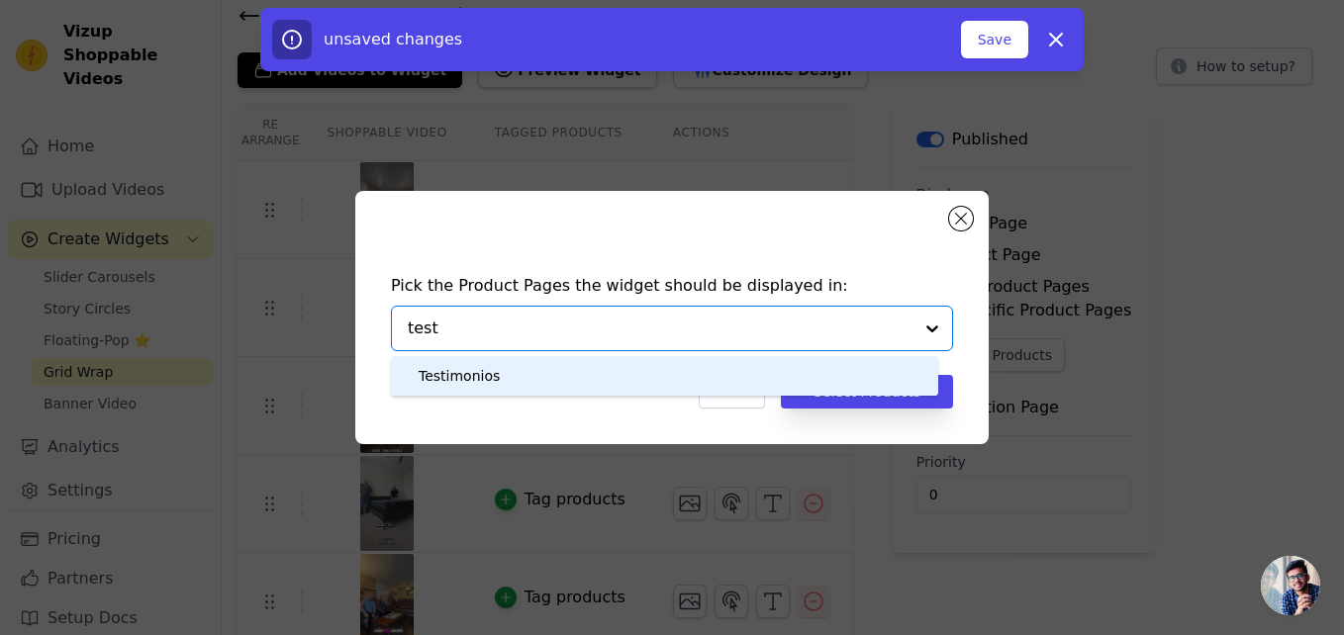
click at [635, 381] on div "Testimonios" at bounding box center [665, 376] width 508 height 40
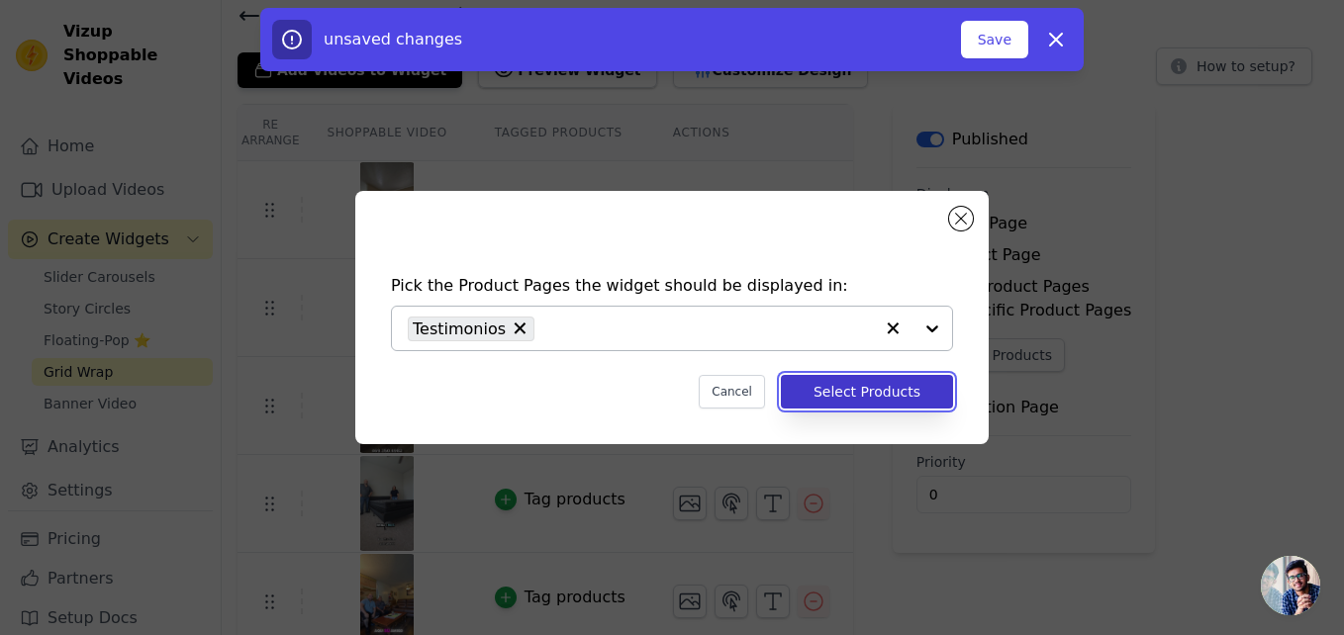
click at [895, 399] on button "Select Products" at bounding box center [867, 392] width 172 height 34
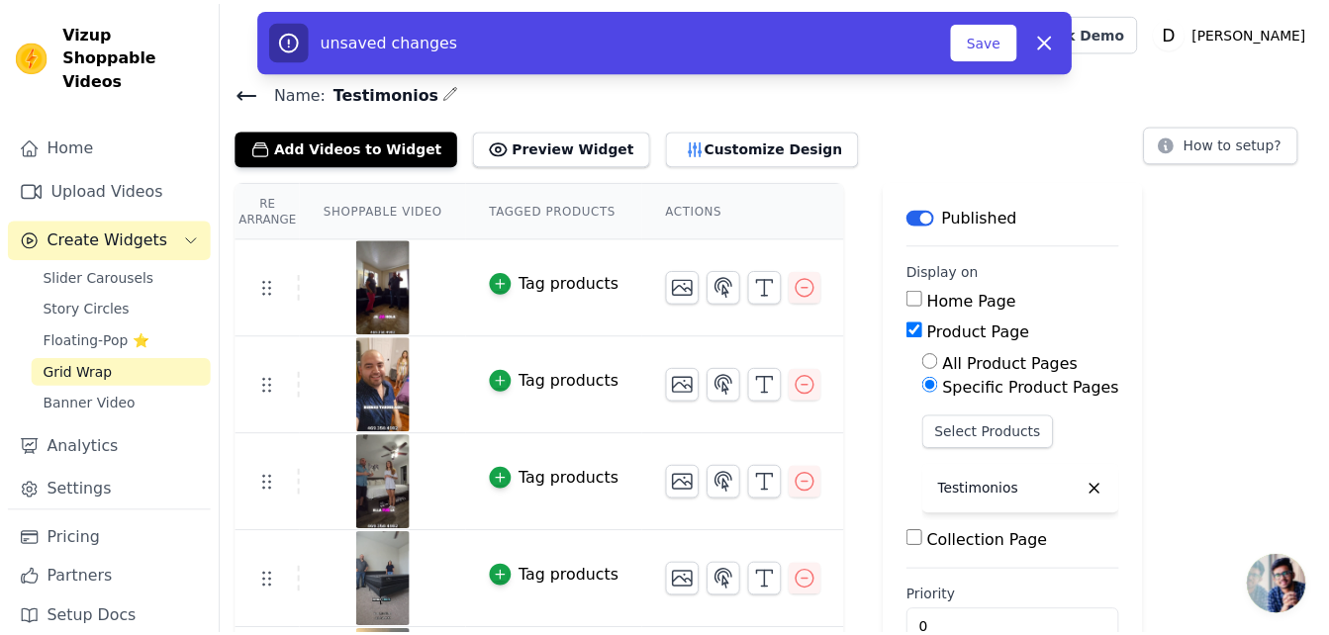
scroll to position [77, 0]
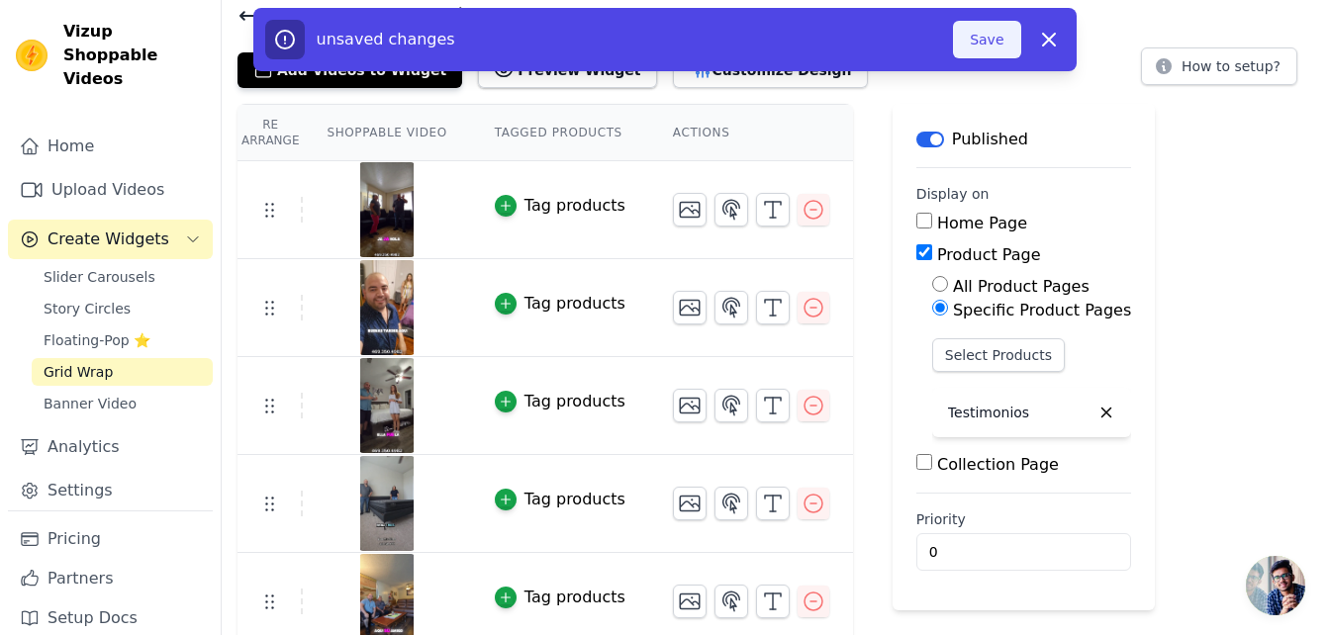
click at [999, 43] on button "Save" at bounding box center [986, 40] width 67 height 38
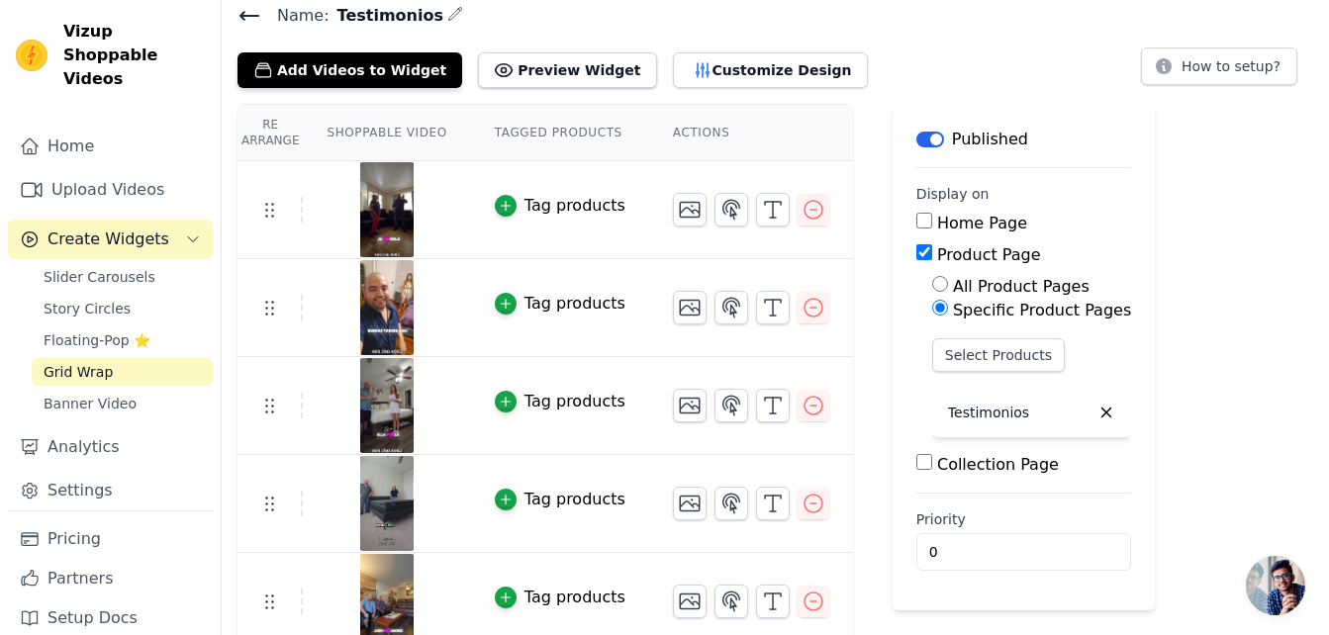
click at [541, 47] on div "Add Videos to Widget Preview Widget Customize Design" at bounding box center [560, 67] width 646 height 44
click at [535, 56] on button "Preview Widget" at bounding box center [567, 70] width 178 height 36
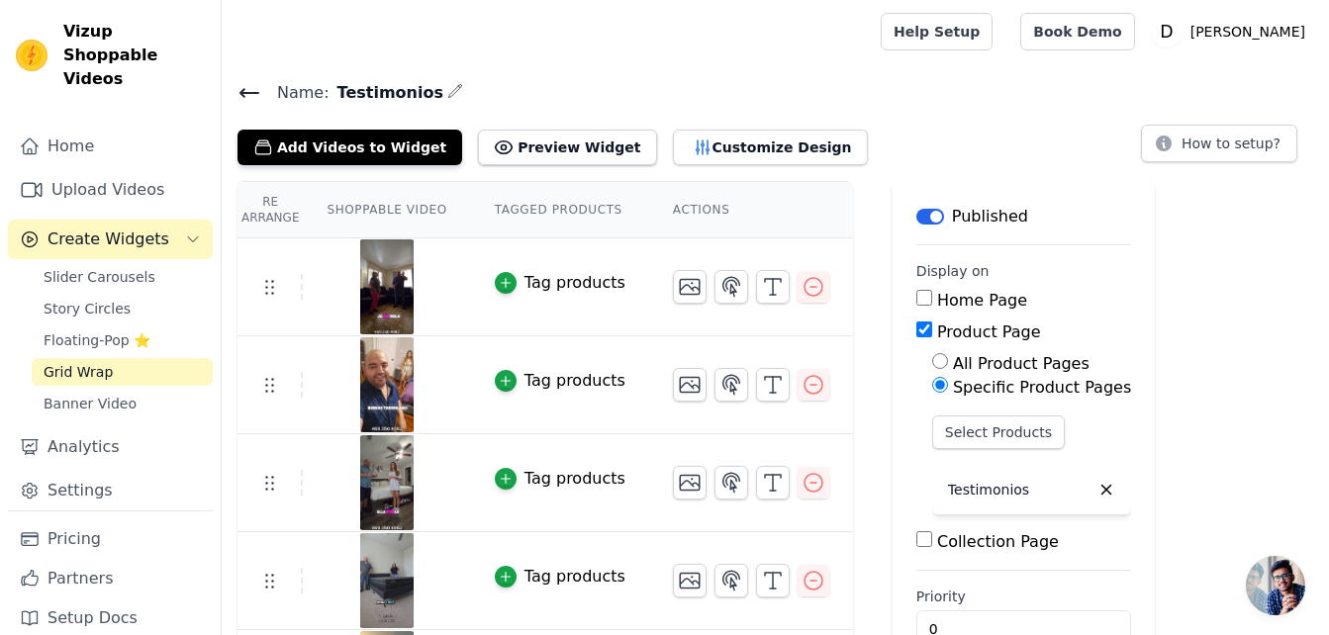
click at [1239, 147] on button "How to setup?" at bounding box center [1219, 144] width 156 height 38
click at [63, 127] on link "Home" at bounding box center [110, 147] width 205 height 40
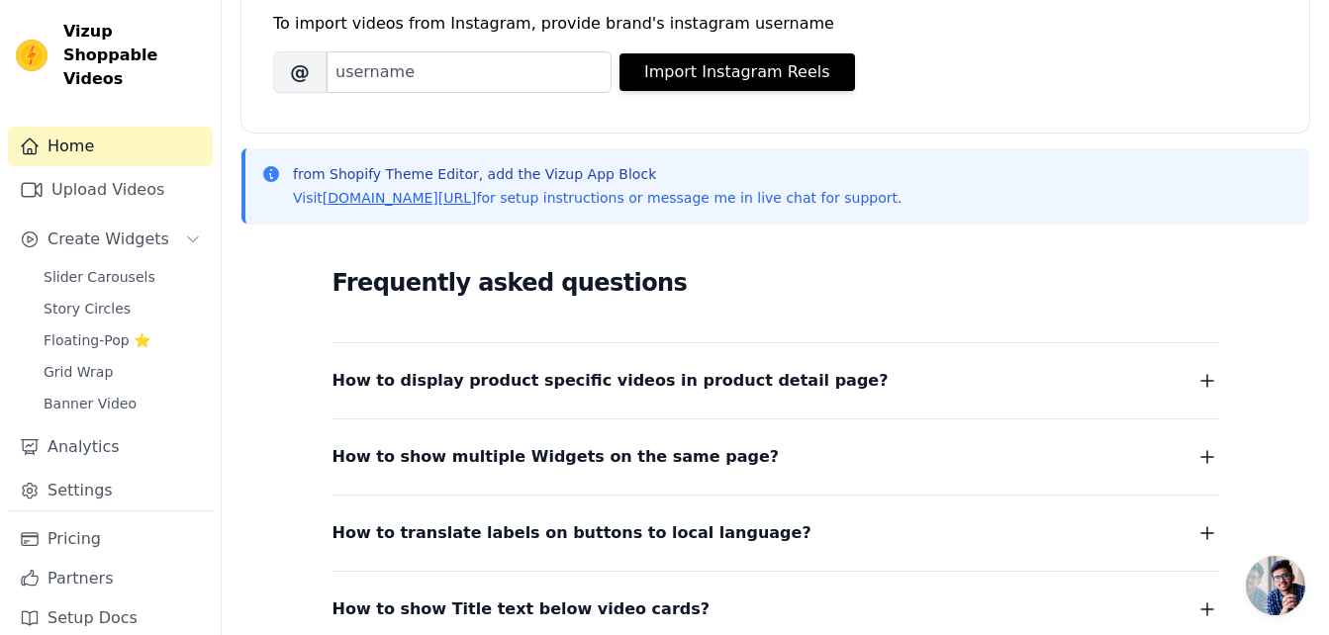
scroll to position [319, 0]
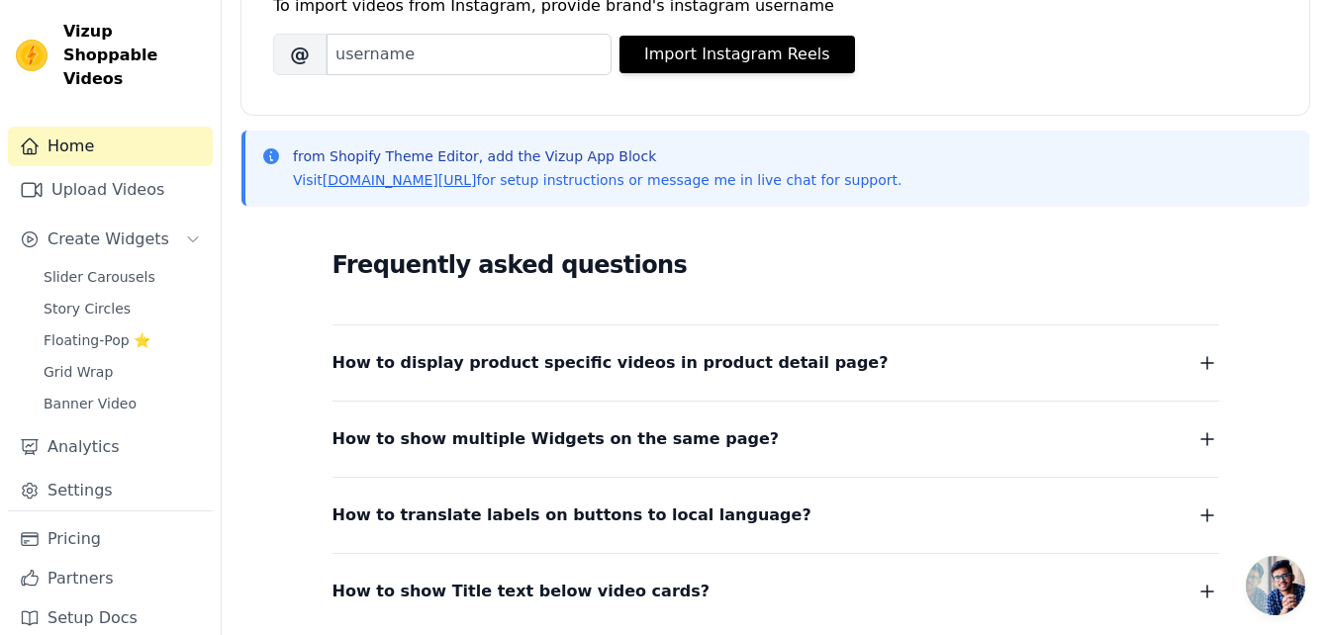
click at [791, 362] on button "How to display product specific videos in product detail page?" at bounding box center [775, 363] width 887 height 28
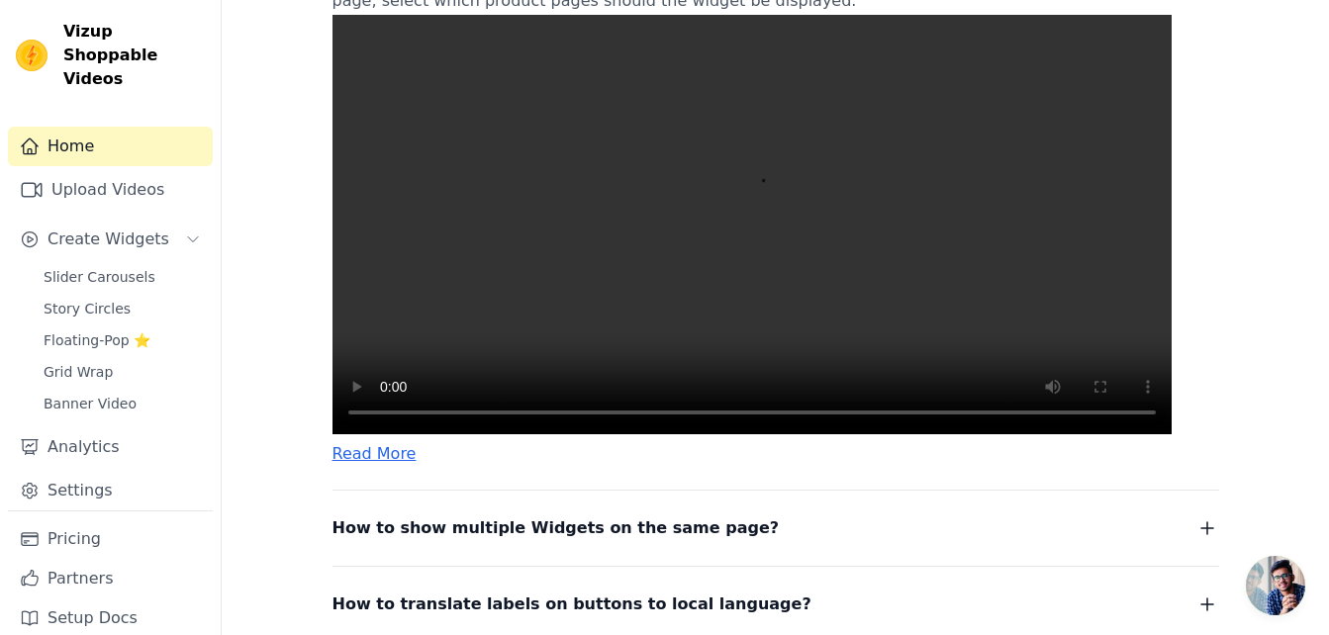
scroll to position [746, 0]
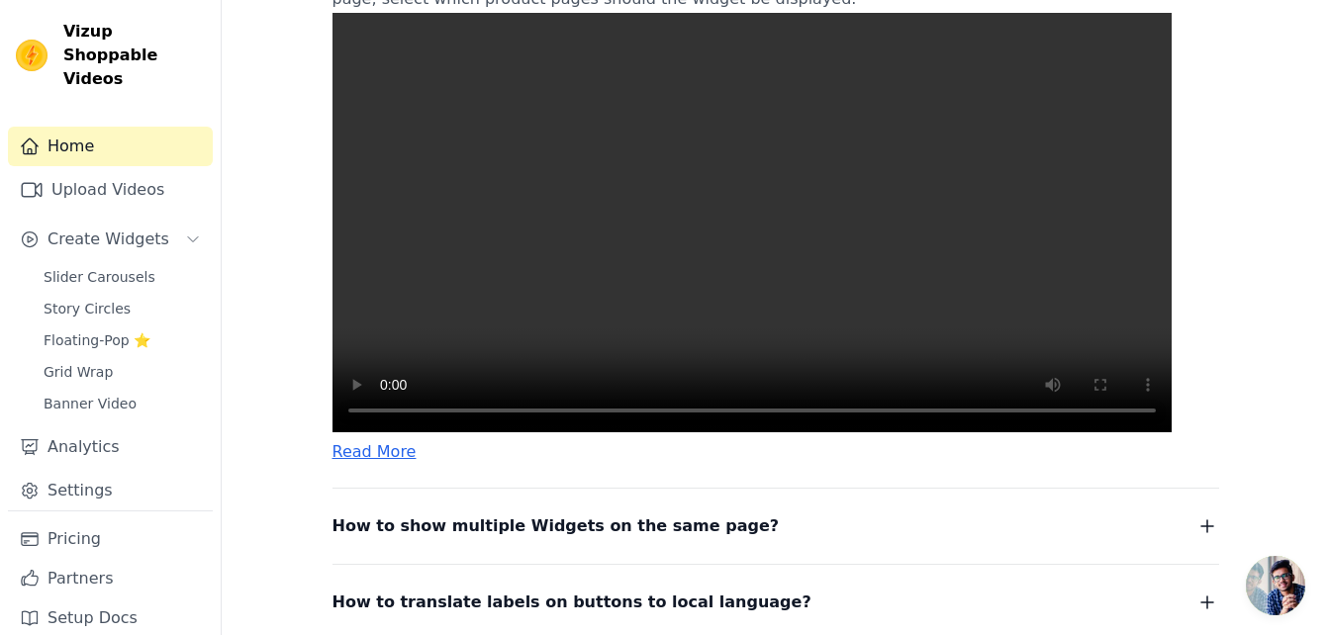
click at [76, 127] on link "Home" at bounding box center [110, 147] width 205 height 40
